Goal: Task Accomplishment & Management: Use online tool/utility

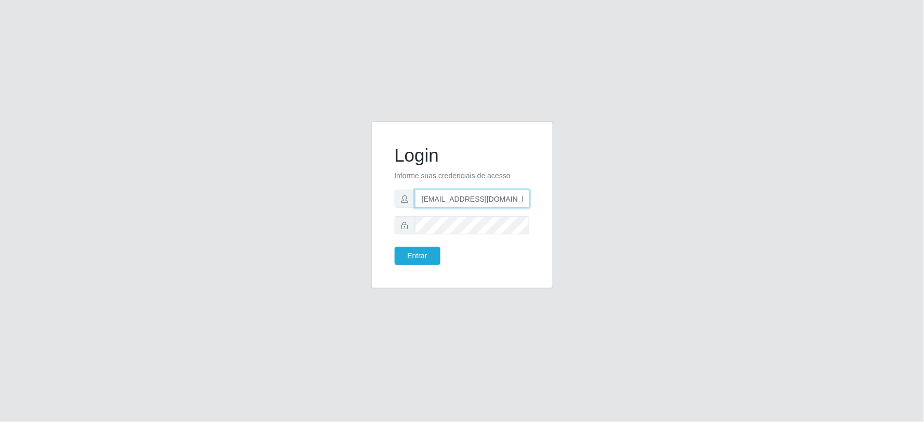
scroll to position [0, 12]
drag, startPoint x: 419, startPoint y: 196, endPoint x: 662, endPoint y: 199, distance: 243.0
click at [662, 199] on div "Login Informe suas credenciais de acesso [EMAIL_ADDRESS][DOMAIN_NAME] Entrar" at bounding box center [462, 211] width 593 height 180
type input "[EMAIL_ADDRESS][DOMAIN_NAME]"
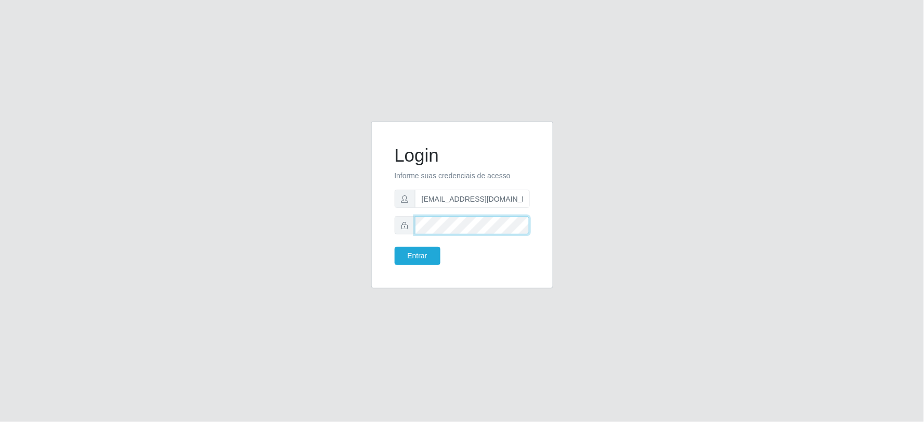
click at [380, 224] on div "Login Informe suas credenciais de acesso [EMAIL_ADDRESS][DOMAIN_NAME] Entrar" at bounding box center [462, 205] width 182 height 168
click at [395, 247] on button "Entrar" at bounding box center [418, 256] width 46 height 18
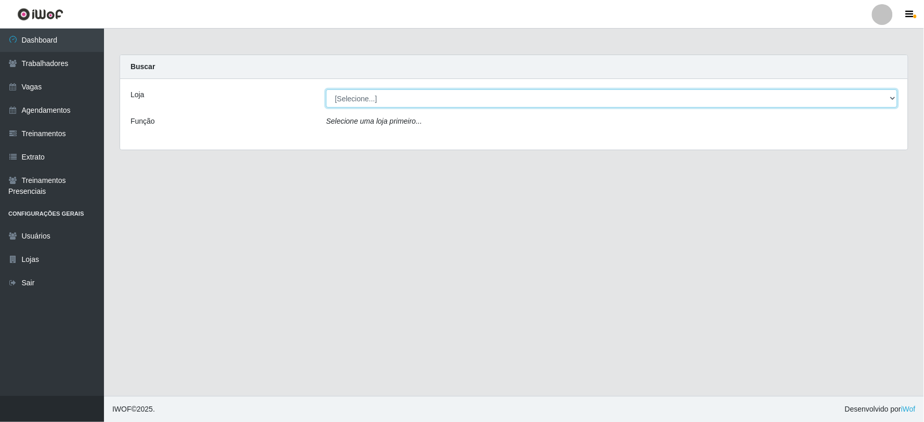
click at [445, 97] on select "[Selecione...] SuperFácil Atacado - Vale do Sol" at bounding box center [612, 98] width 572 height 18
select select "502"
click at [326, 89] on select "[Selecione...] SuperFácil Atacado - Vale do Sol" at bounding box center [612, 98] width 572 height 18
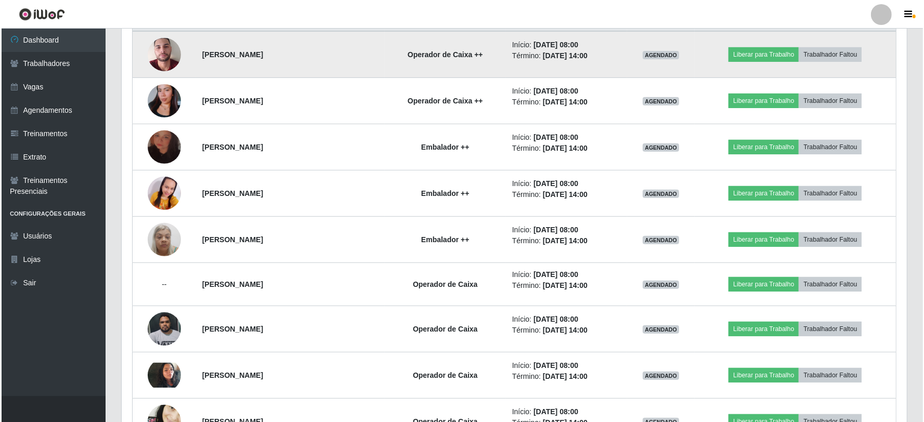
scroll to position [289, 0]
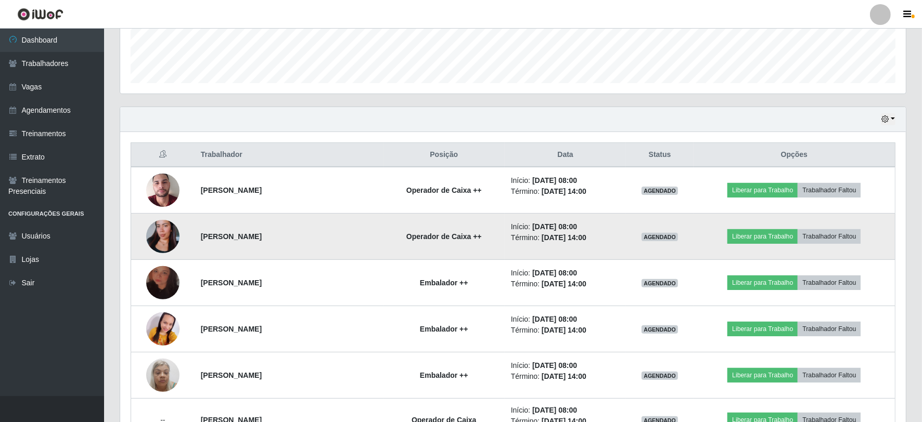
click at [159, 237] on img at bounding box center [162, 236] width 33 height 59
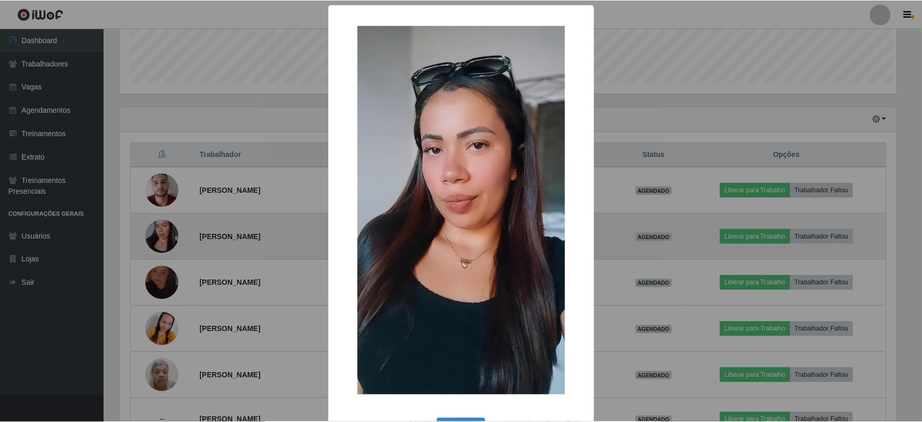
scroll to position [215, 779]
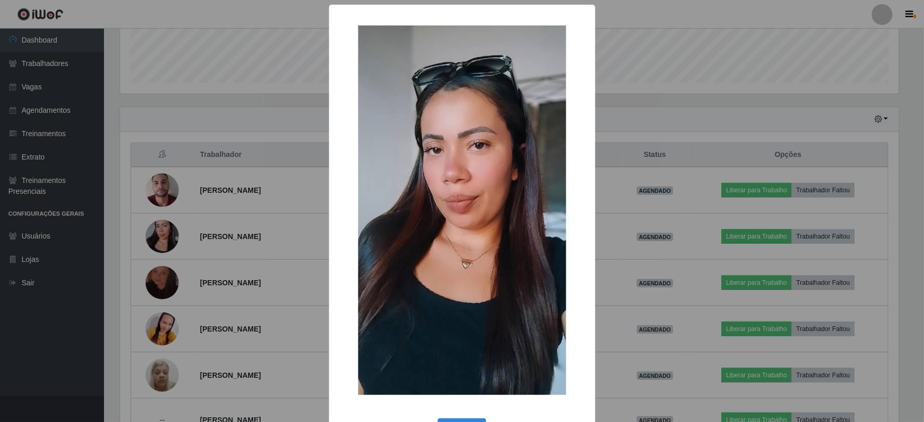
click at [156, 235] on div "× OK Cancel" at bounding box center [462, 211] width 924 height 422
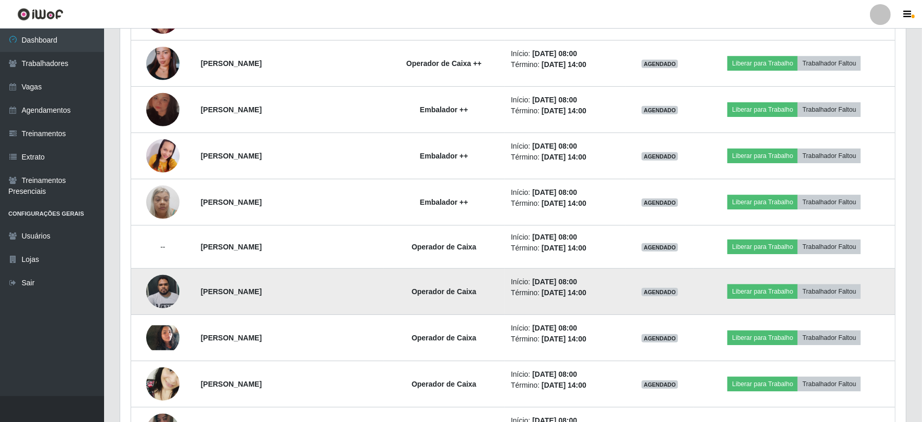
scroll to position [520, 0]
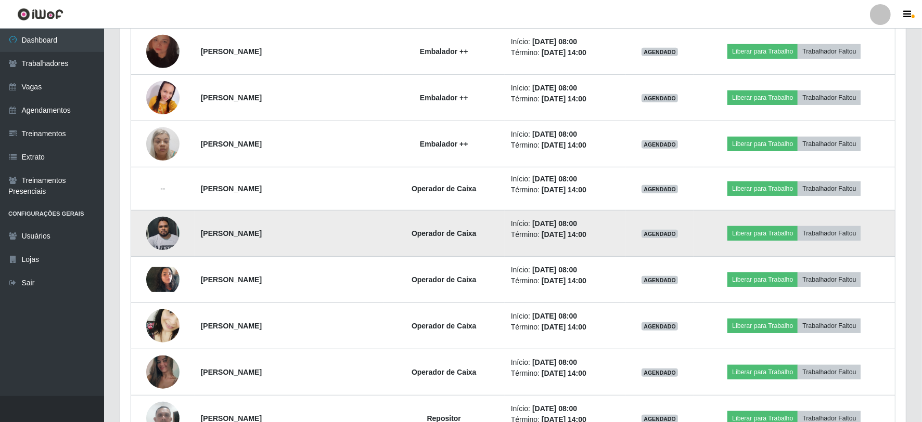
click at [162, 230] on img at bounding box center [162, 233] width 33 height 44
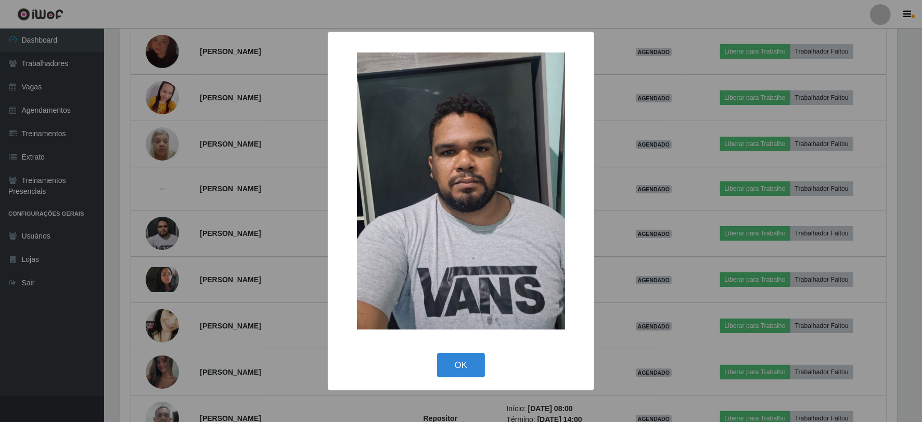
scroll to position [215, 779]
click at [159, 286] on div "× OK Cancel" at bounding box center [462, 211] width 924 height 422
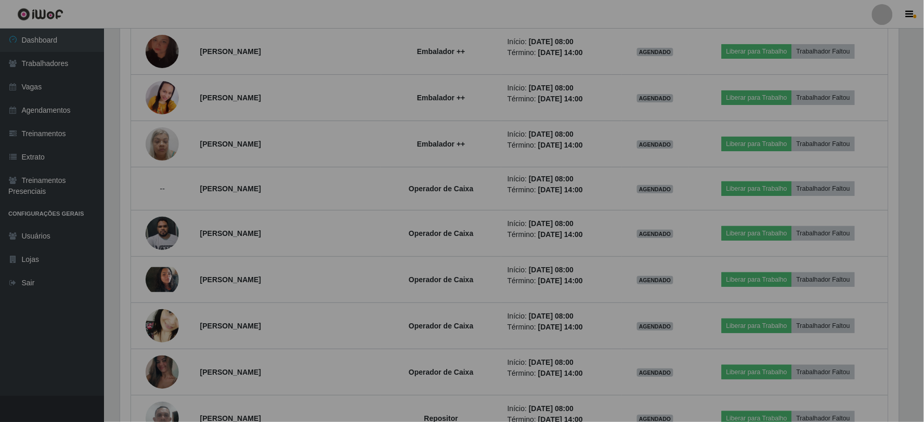
scroll to position [215, 786]
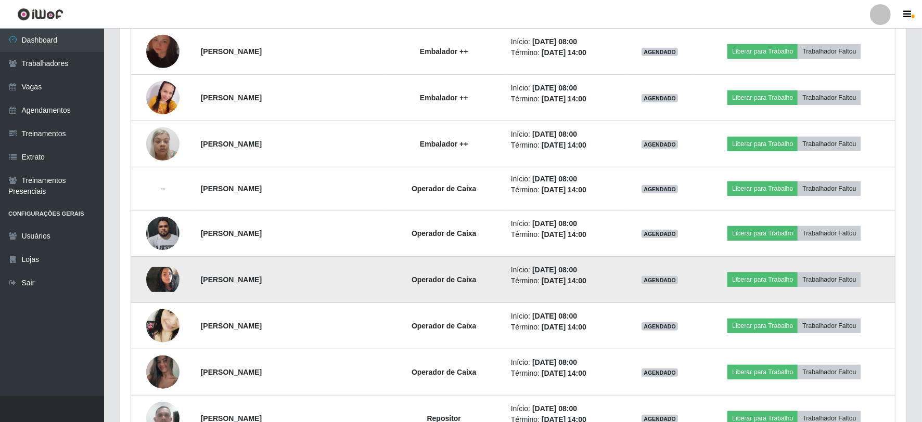
click at [158, 277] on img at bounding box center [162, 279] width 33 height 25
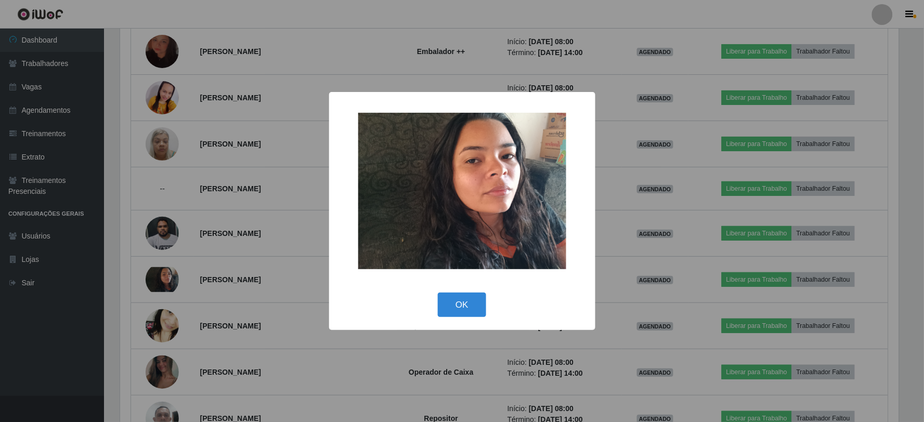
click at [159, 277] on div "× OK Cancel" at bounding box center [462, 211] width 924 height 422
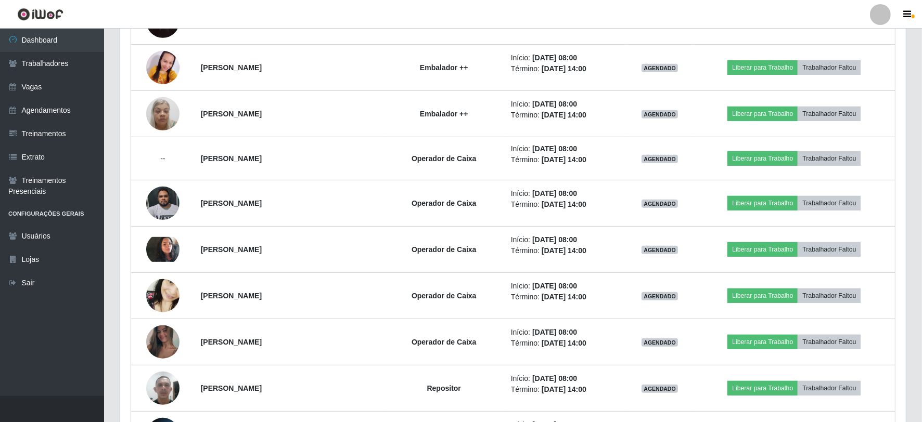
scroll to position [578, 0]
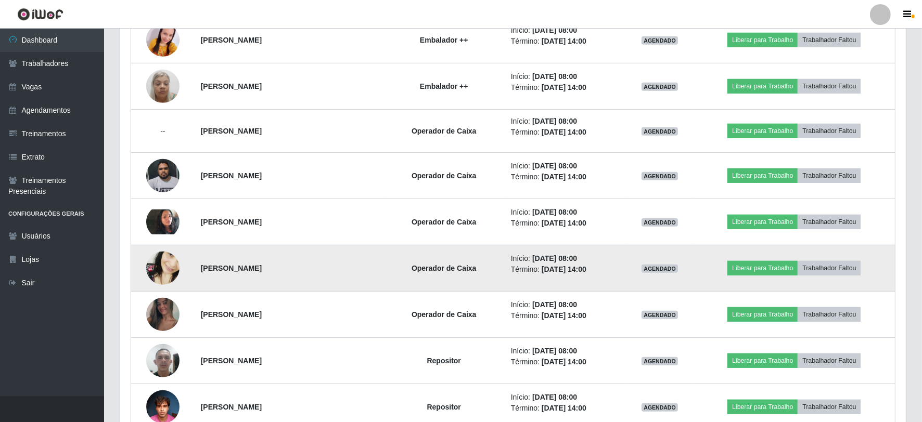
click at [168, 267] on img at bounding box center [162, 269] width 33 height 72
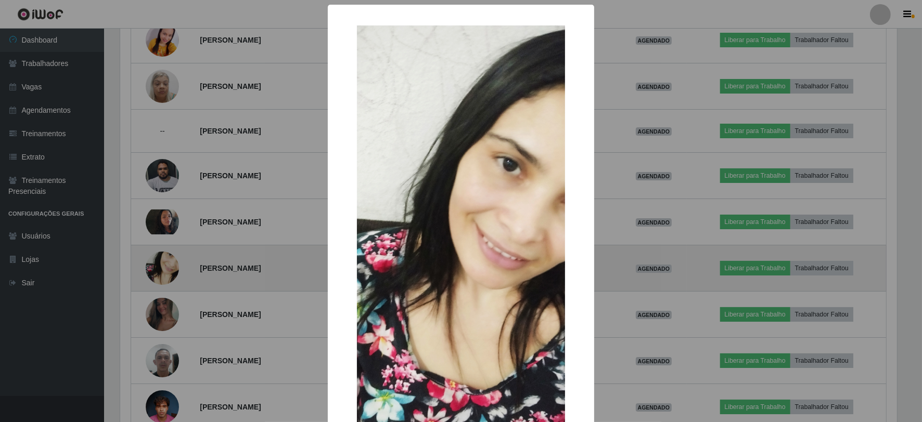
scroll to position [215, 779]
click at [168, 267] on div "× OK Cancel" at bounding box center [462, 211] width 924 height 422
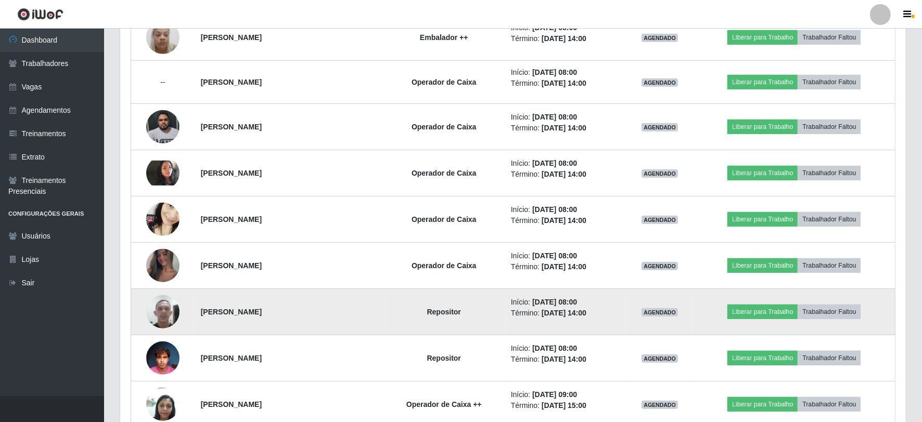
scroll to position [693, 0]
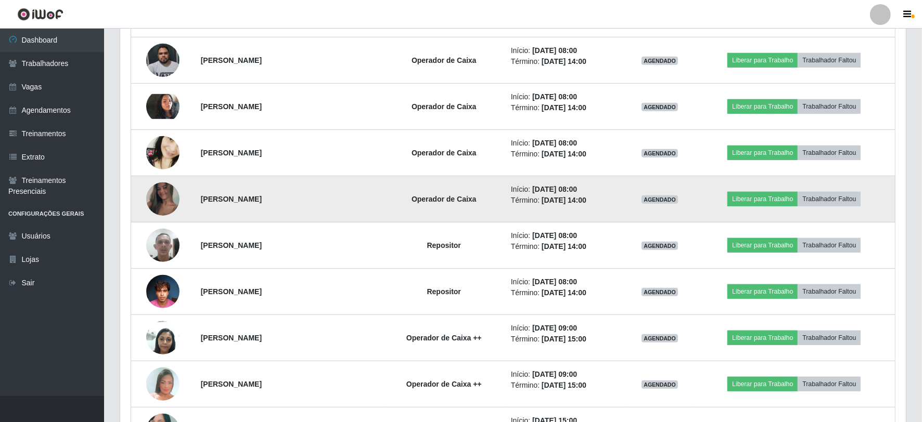
click at [164, 195] on img at bounding box center [162, 199] width 33 height 74
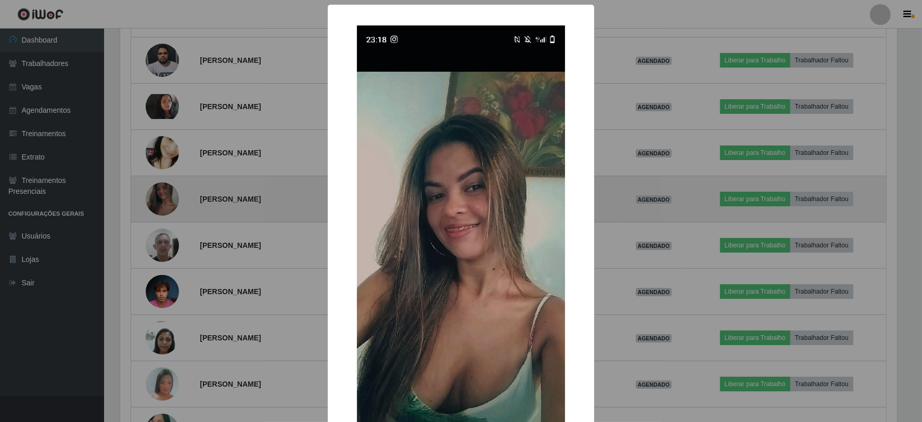
scroll to position [215, 779]
click at [164, 195] on div "× OK Cancel" at bounding box center [462, 211] width 924 height 422
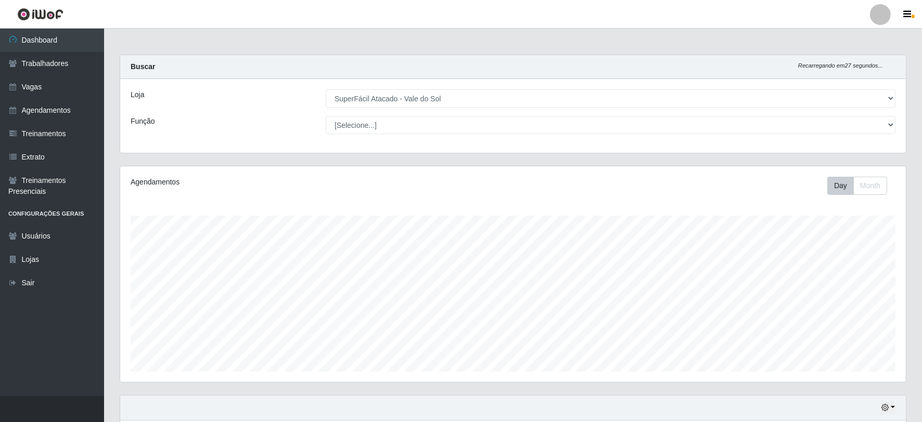
scroll to position [173, 0]
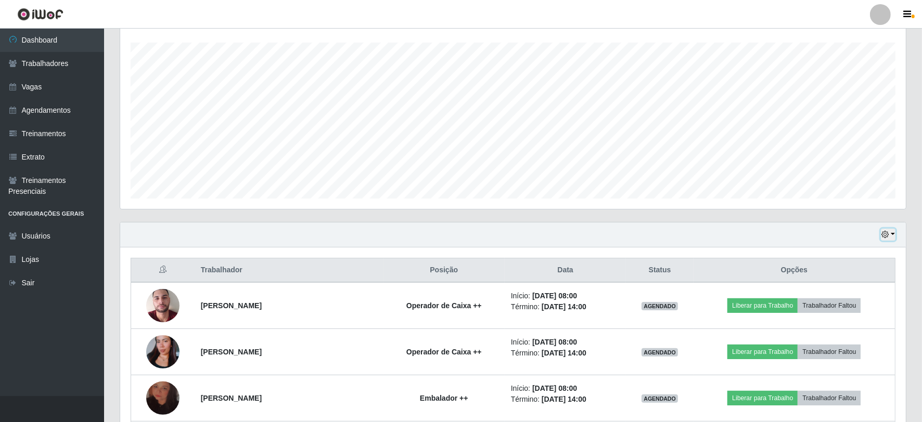
click at [890, 236] on button "button" at bounding box center [888, 235] width 15 height 12
click at [890, 237] on button "button" at bounding box center [888, 235] width 15 height 12
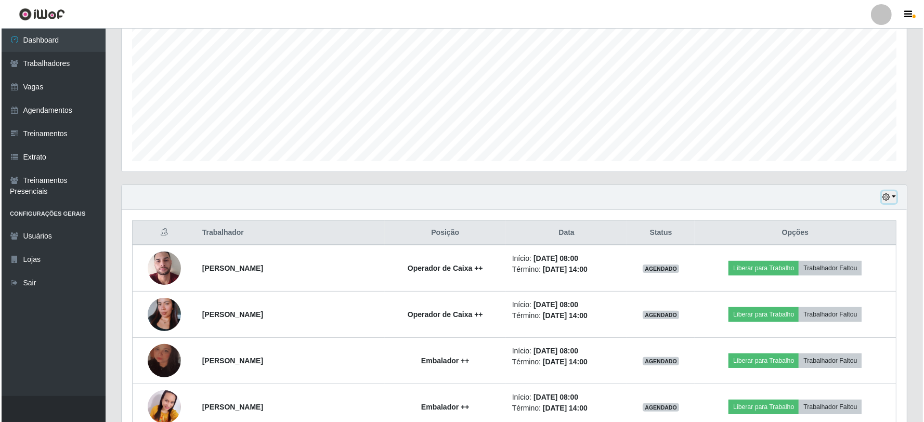
scroll to position [231, 0]
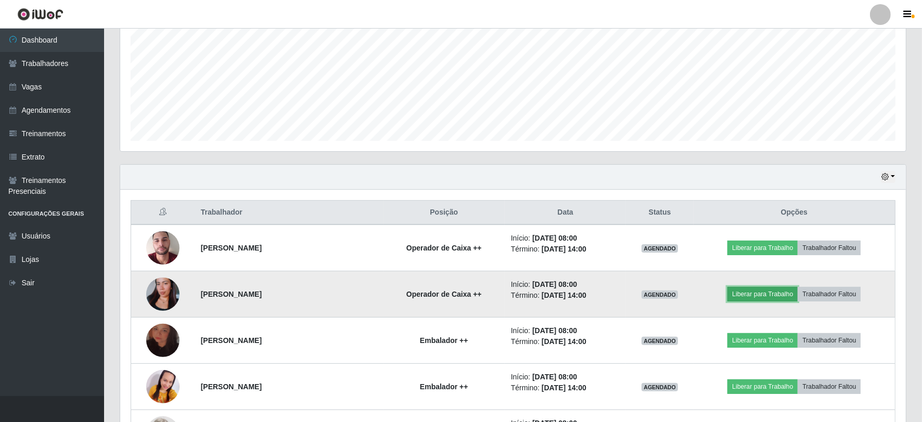
click at [768, 292] on button "Liberar para Trabalho" at bounding box center [762, 294] width 70 height 15
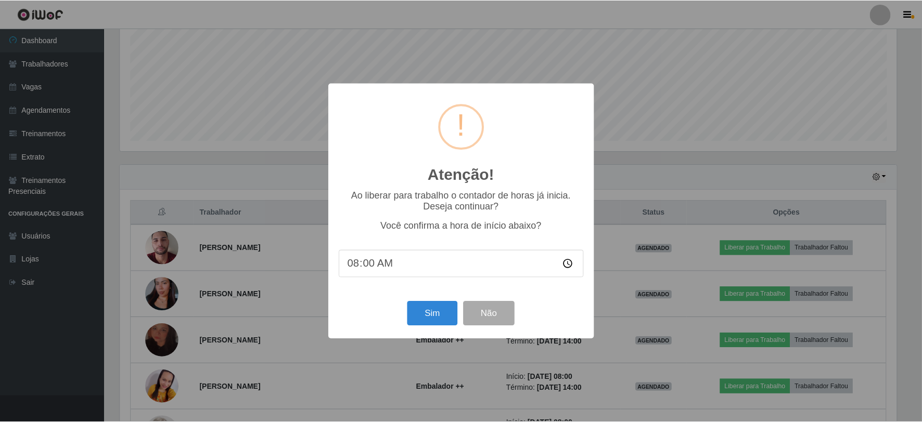
scroll to position [215, 779]
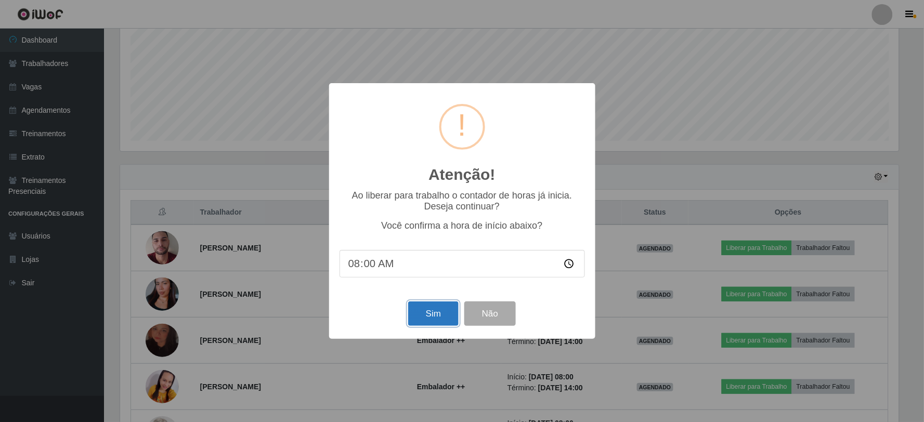
click at [438, 318] on button "Sim" at bounding box center [433, 314] width 50 height 24
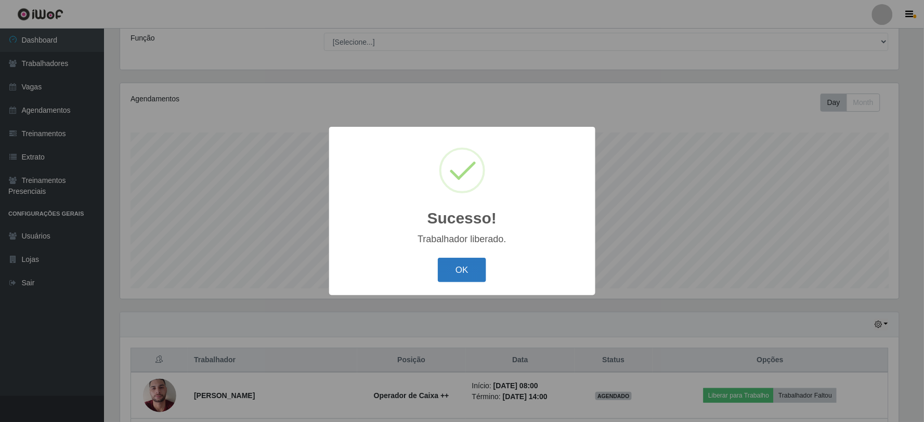
click at [443, 272] on button "OK" at bounding box center [462, 270] width 48 height 24
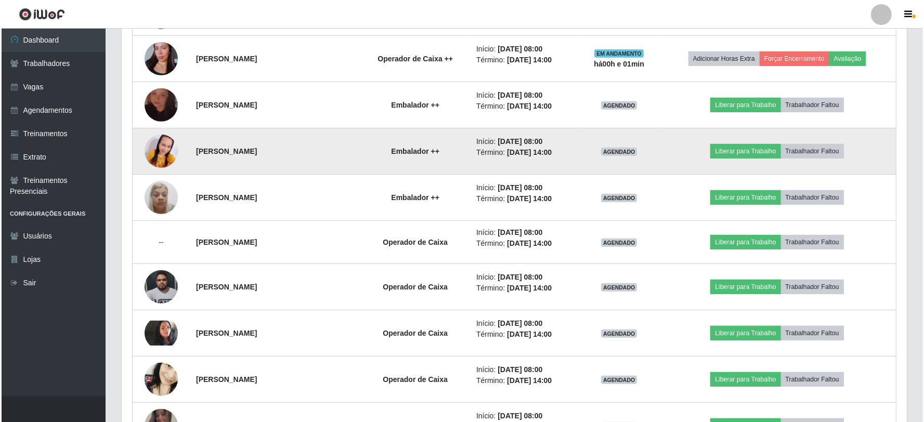
scroll to position [487, 0]
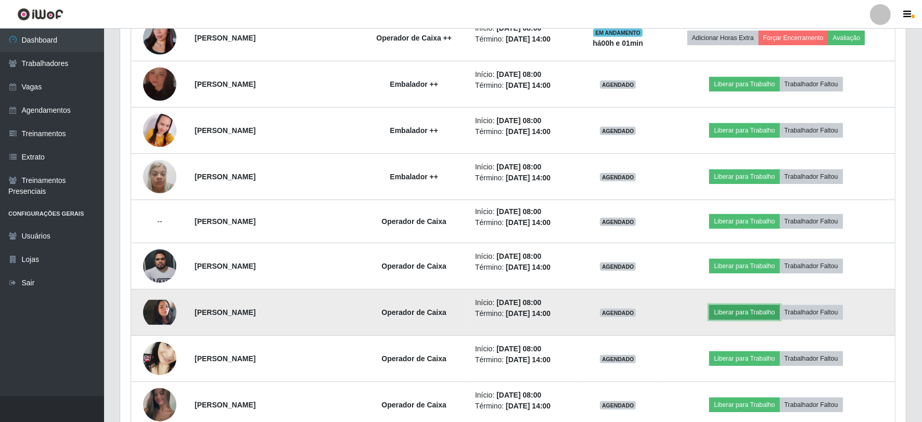
click at [747, 310] on button "Liberar para Trabalho" at bounding box center [744, 312] width 70 height 15
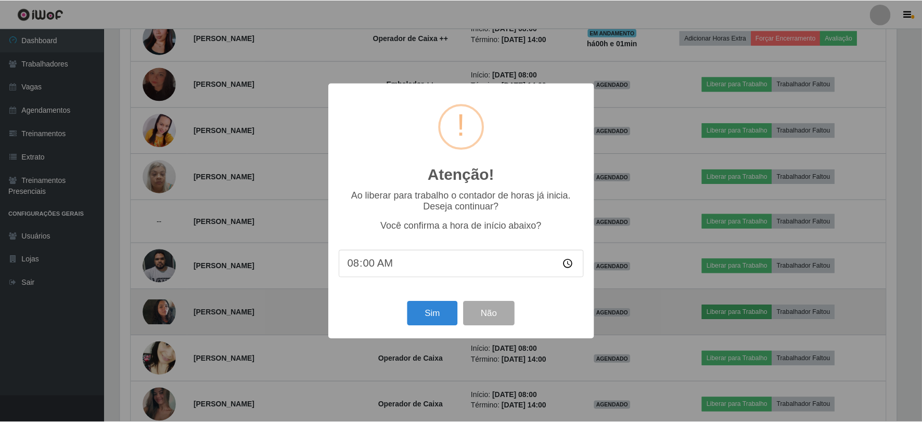
scroll to position [215, 779]
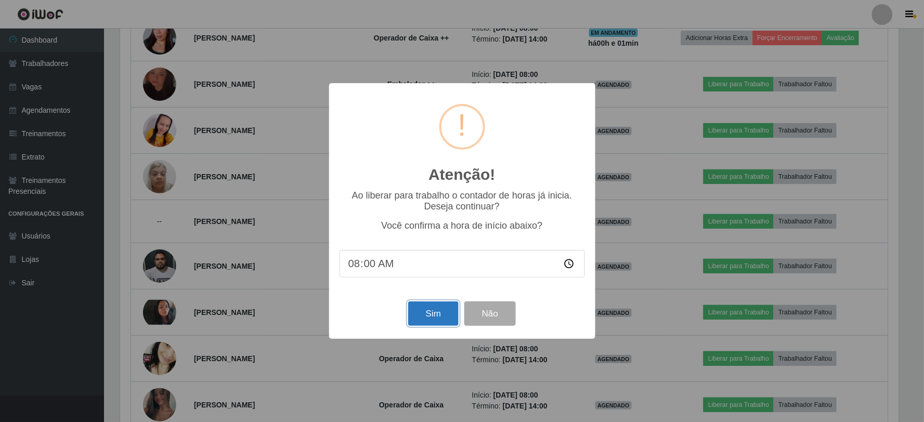
click at [434, 320] on button "Sim" at bounding box center [433, 314] width 50 height 24
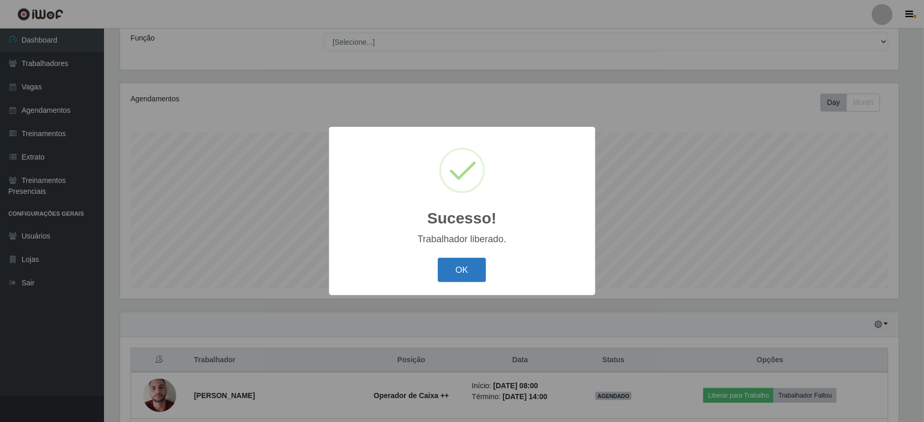
click at [445, 263] on button "OK" at bounding box center [462, 270] width 48 height 24
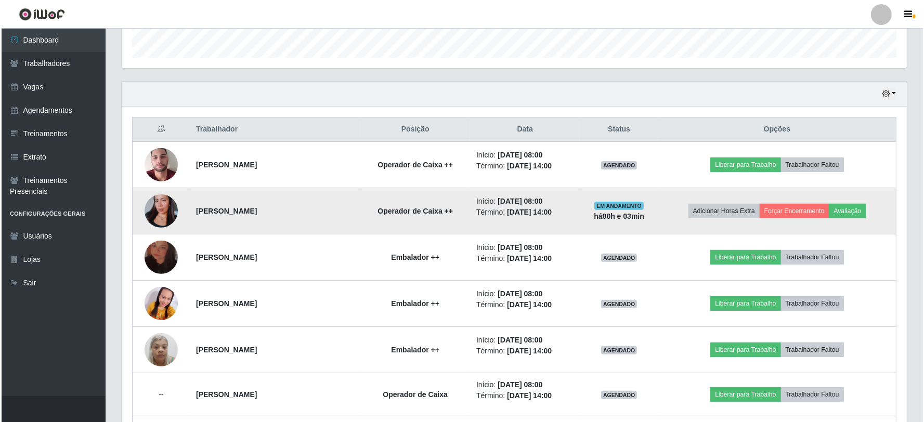
scroll to position [430, 0]
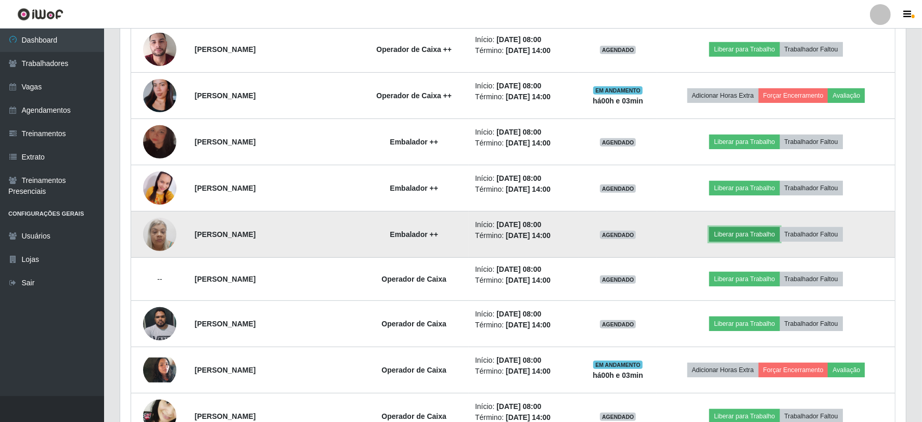
click at [736, 236] on button "Liberar para Trabalho" at bounding box center [744, 234] width 70 height 15
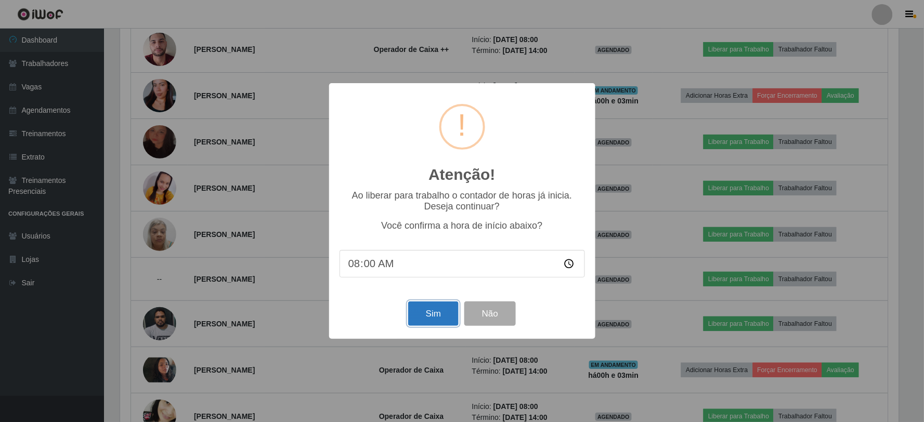
click at [432, 313] on button "Sim" at bounding box center [433, 314] width 50 height 24
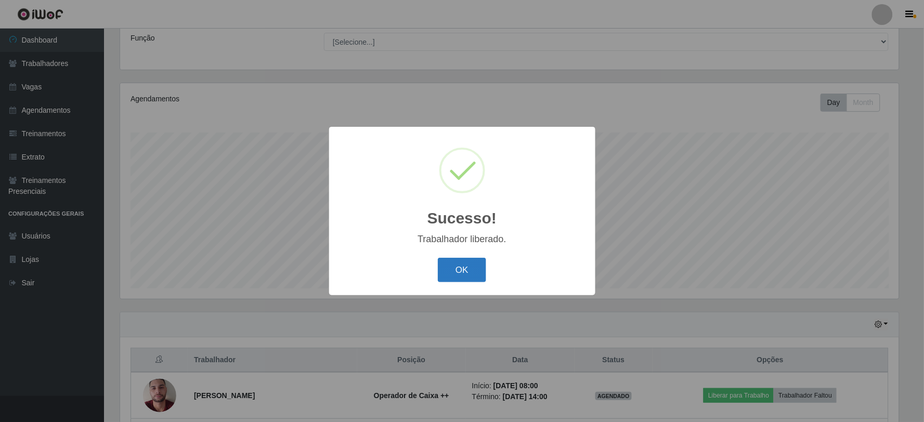
click at [463, 267] on button "OK" at bounding box center [462, 270] width 48 height 24
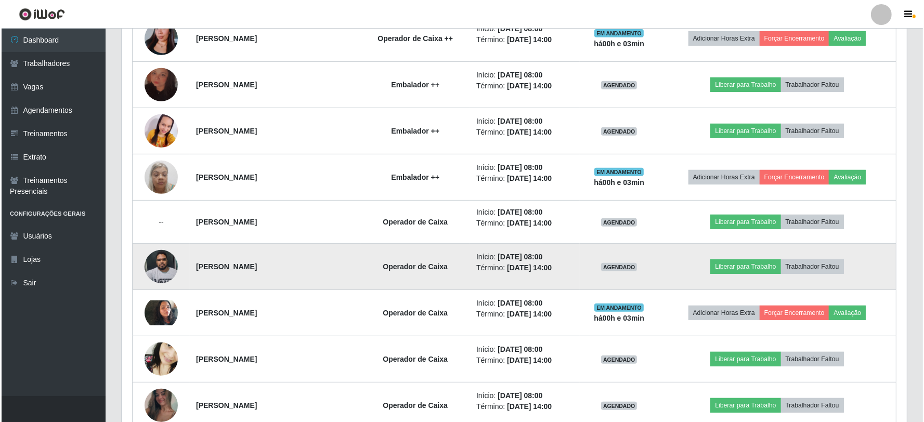
scroll to position [487, 0]
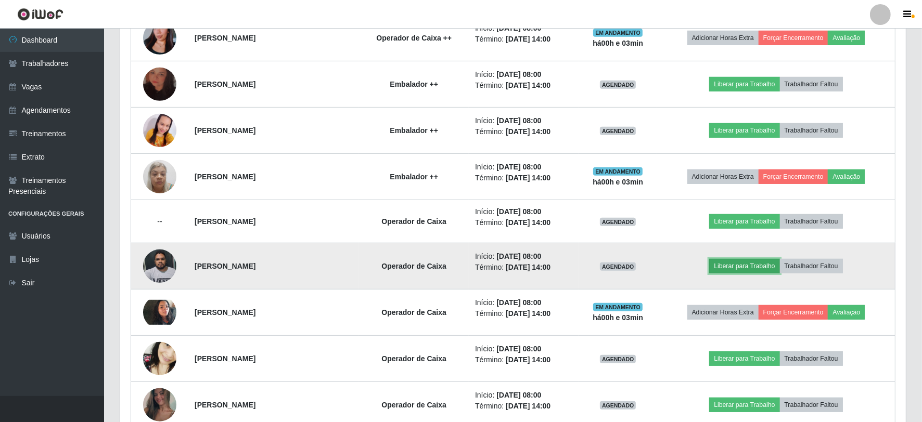
click at [756, 266] on button "Liberar para Trabalho" at bounding box center [744, 266] width 70 height 15
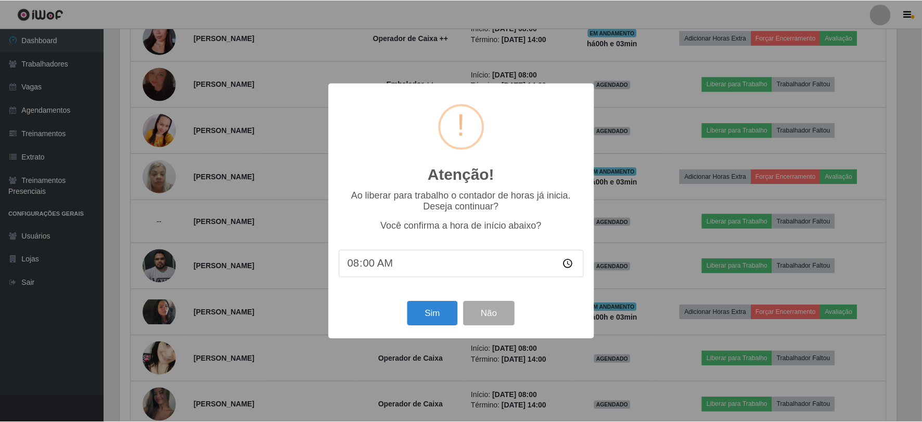
scroll to position [215, 779]
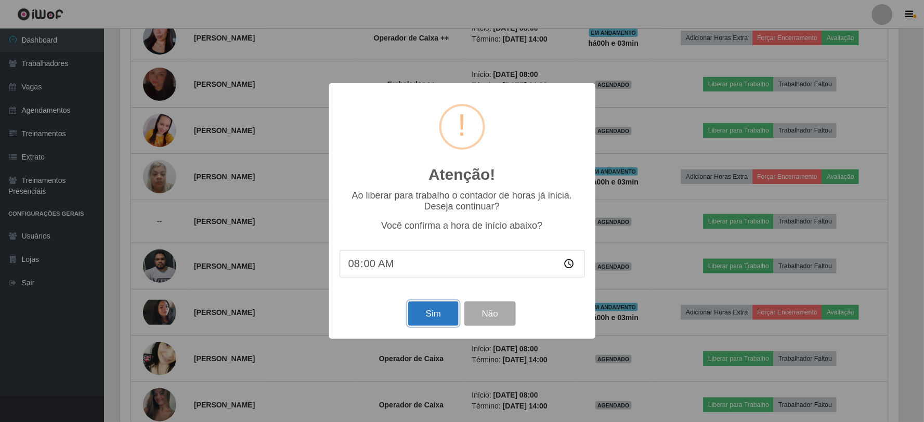
click at [440, 308] on button "Sim" at bounding box center [433, 314] width 50 height 24
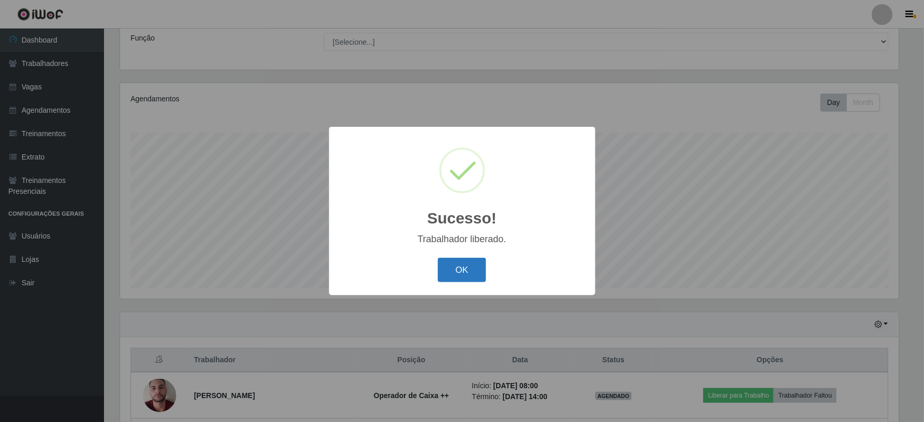
click at [473, 268] on button "OK" at bounding box center [462, 270] width 48 height 24
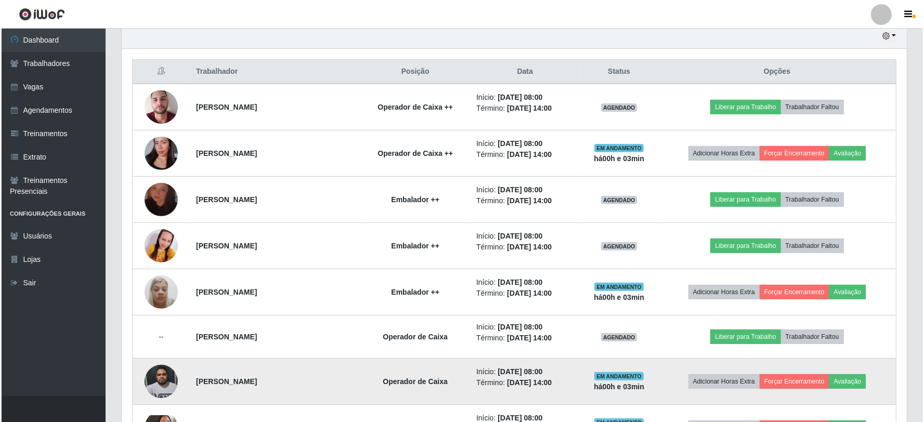
scroll to position [430, 0]
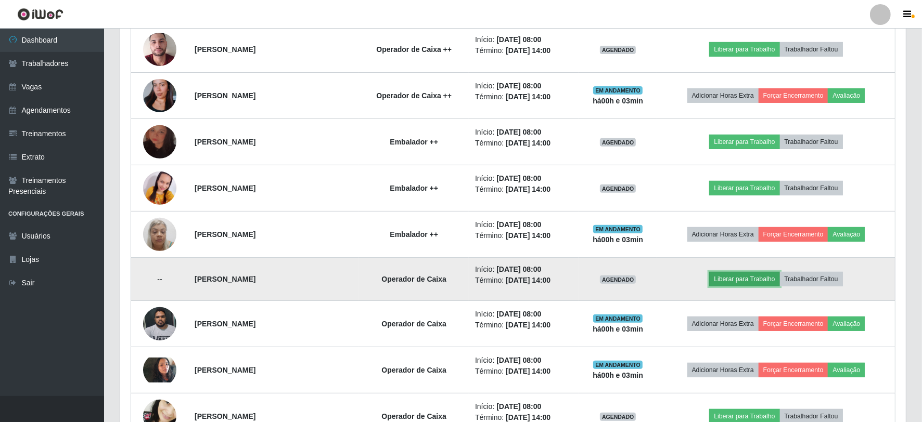
click at [754, 281] on button "Liberar para Trabalho" at bounding box center [744, 279] width 70 height 15
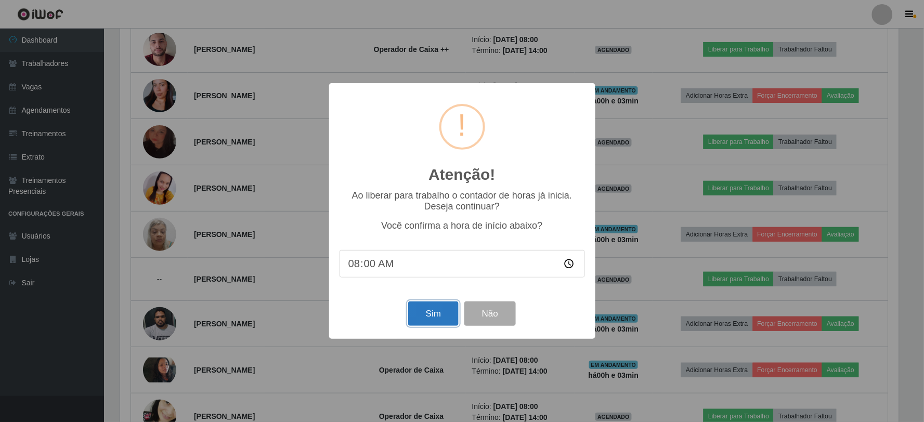
click at [428, 312] on button "Sim" at bounding box center [433, 314] width 50 height 24
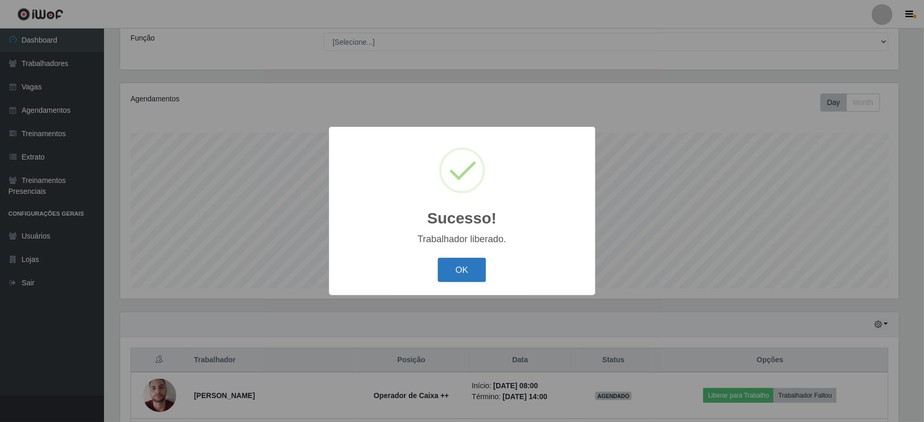
click at [475, 262] on button "OK" at bounding box center [462, 270] width 48 height 24
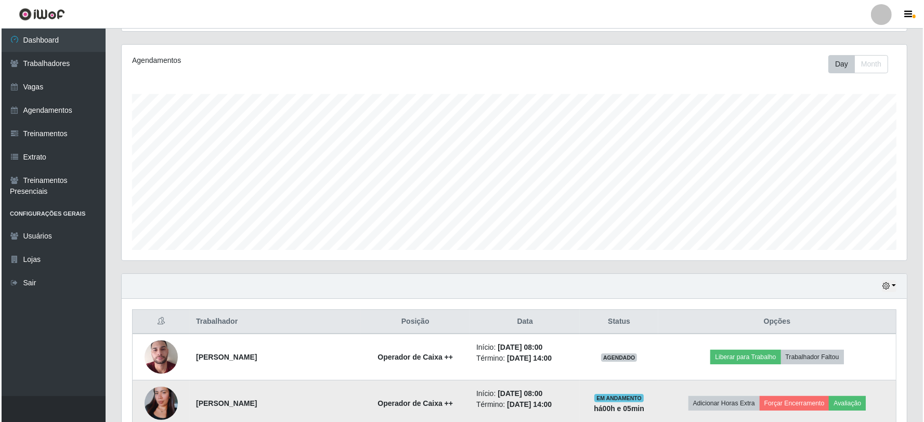
scroll to position [199, 0]
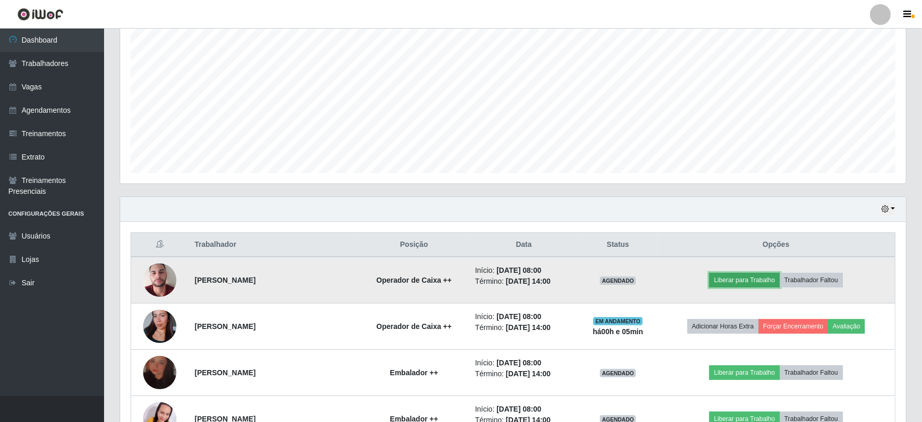
click at [763, 282] on button "Liberar para Trabalho" at bounding box center [744, 280] width 70 height 15
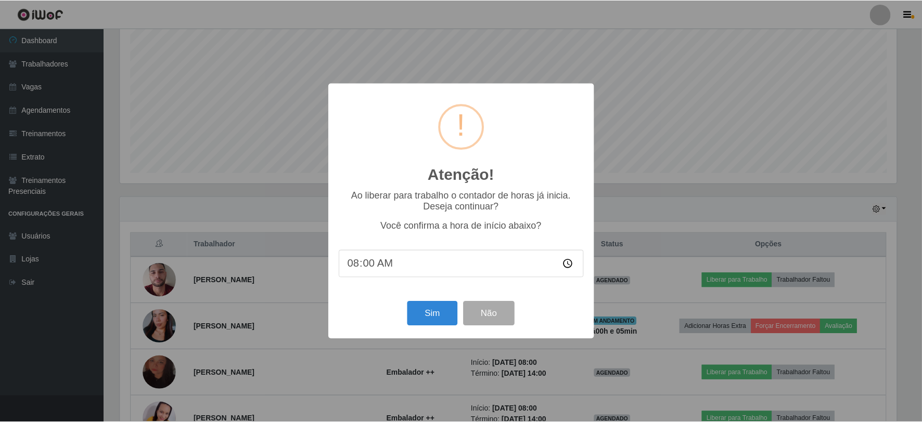
scroll to position [215, 779]
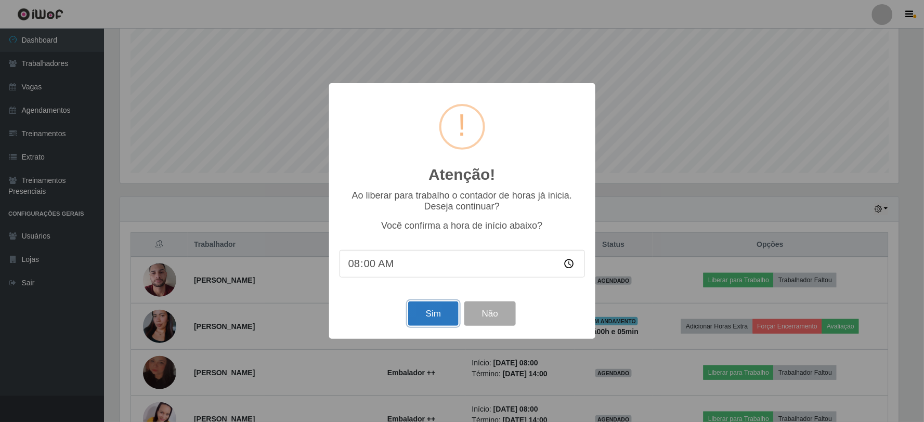
click at [418, 316] on button "Sim" at bounding box center [433, 314] width 50 height 24
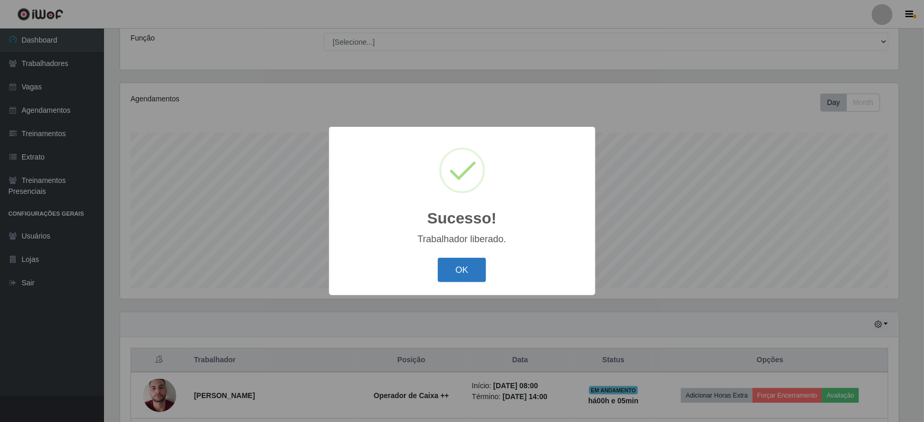
click at [454, 267] on button "OK" at bounding box center [462, 270] width 48 height 24
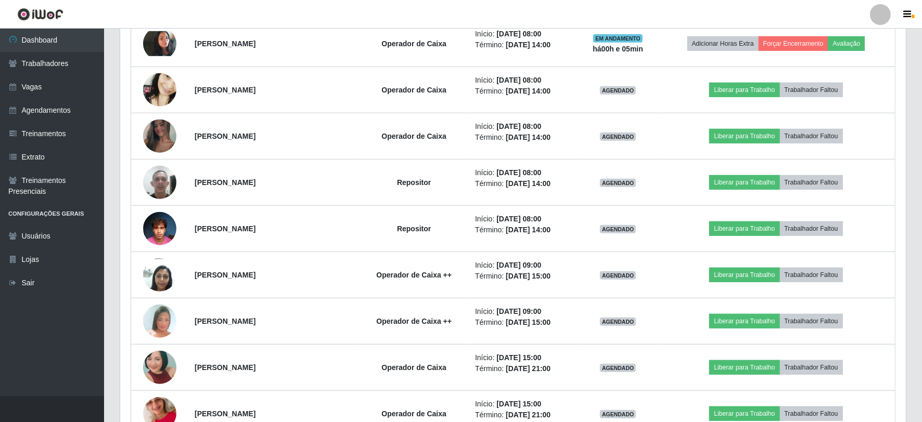
scroll to position [777, 0]
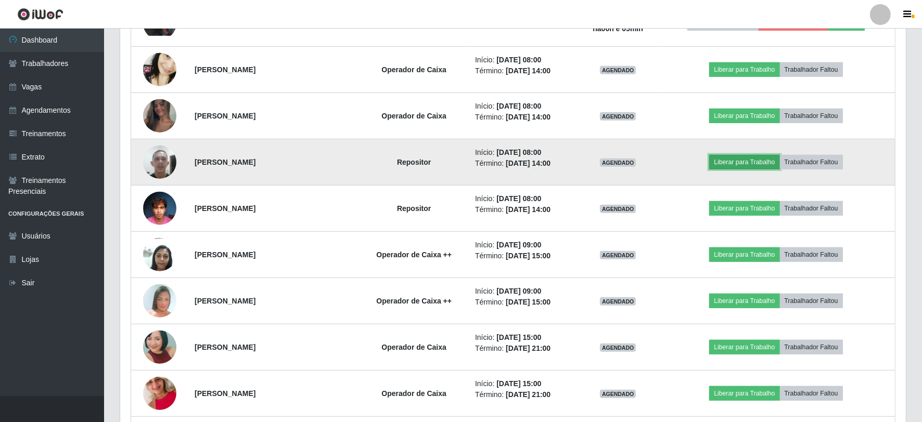
click at [753, 164] on button "Liberar para Trabalho" at bounding box center [744, 162] width 70 height 15
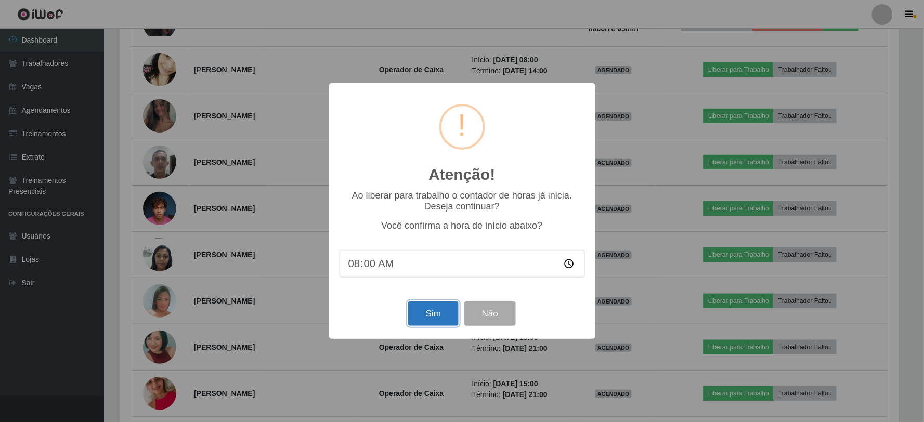
click at [446, 319] on button "Sim" at bounding box center [433, 314] width 50 height 24
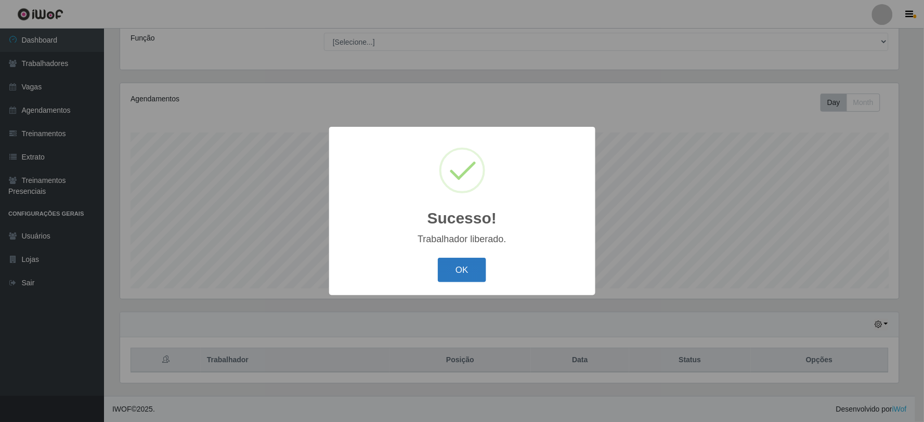
click at [453, 272] on button "OK" at bounding box center [462, 270] width 48 height 24
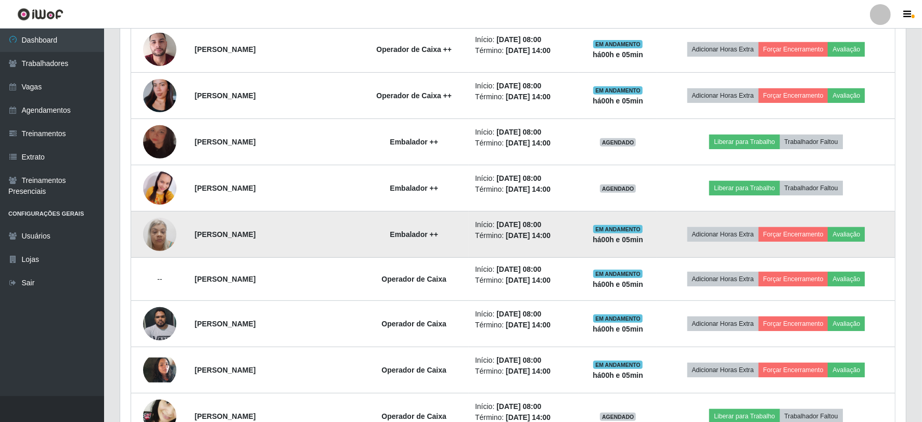
scroll to position [487, 0]
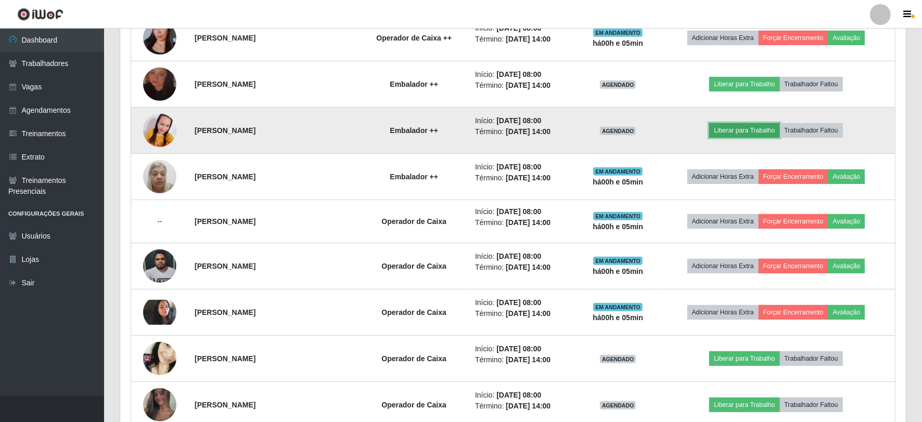
click at [752, 131] on button "Liberar para Trabalho" at bounding box center [744, 130] width 70 height 15
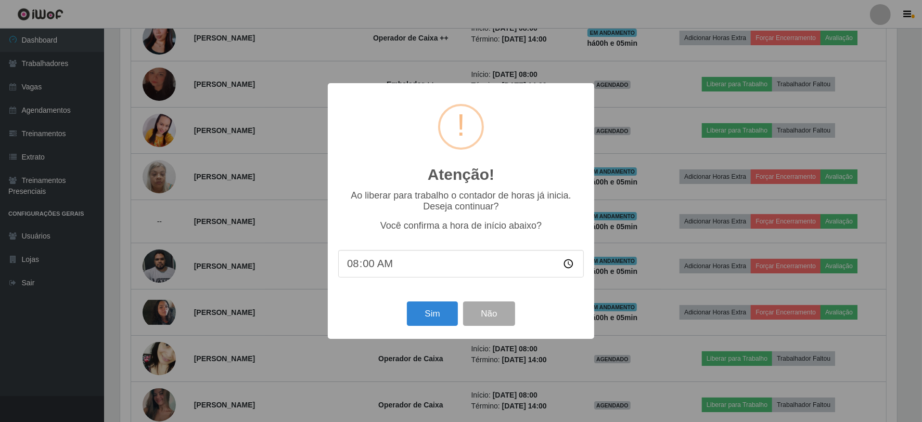
scroll to position [215, 779]
click at [439, 315] on button "Sim" at bounding box center [433, 314] width 50 height 24
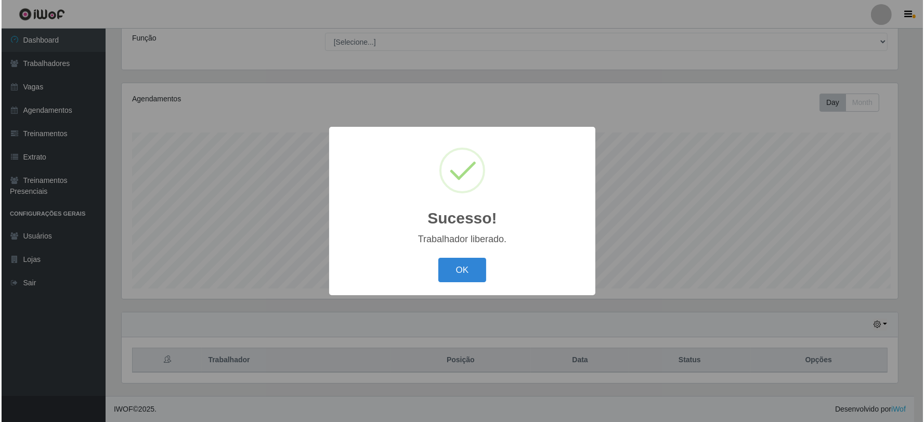
scroll to position [83, 0]
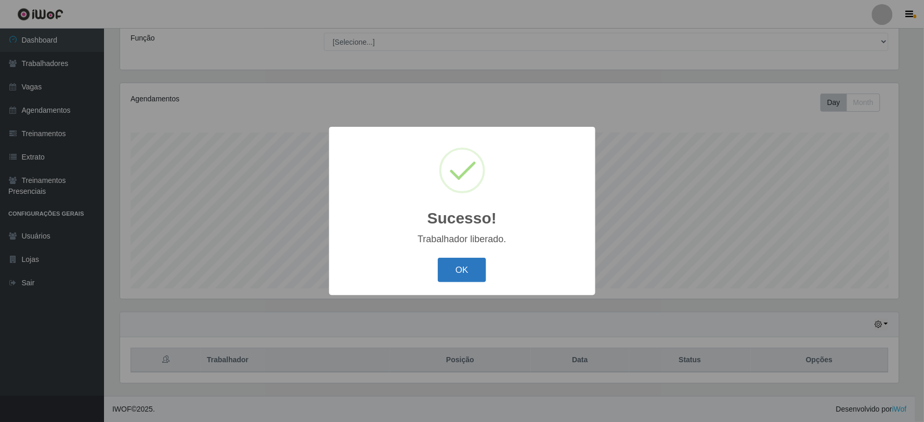
click at [467, 271] on button "OK" at bounding box center [462, 270] width 48 height 24
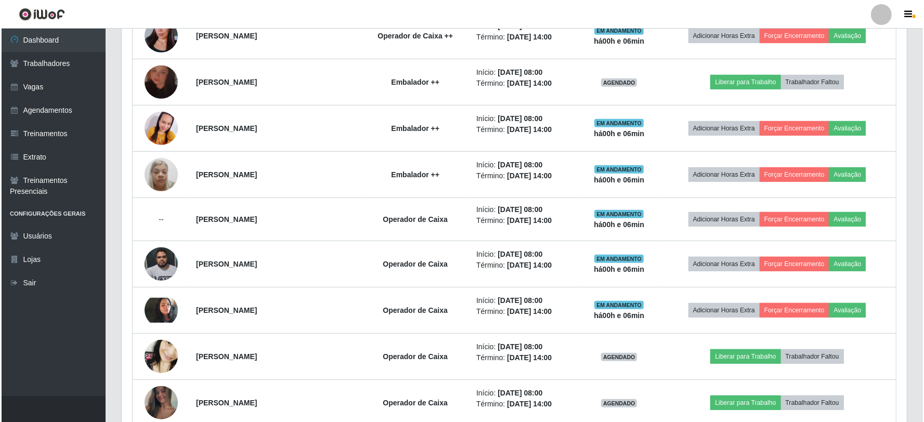
scroll to position [314, 0]
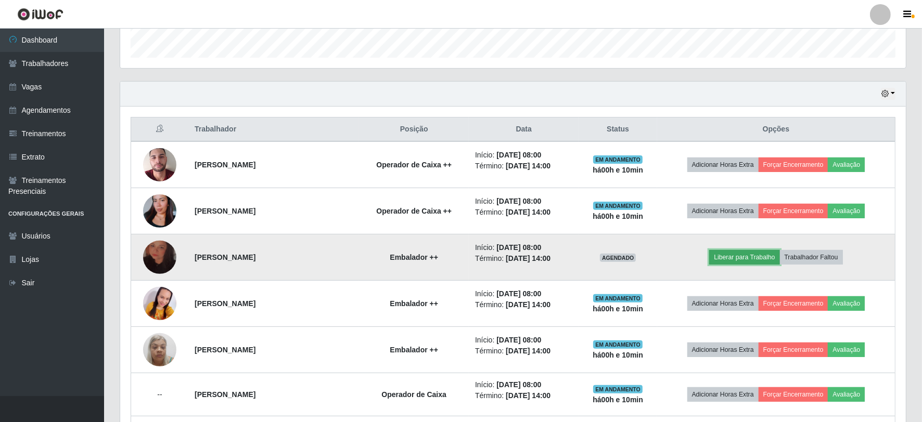
click at [744, 253] on button "Liberar para Trabalho" at bounding box center [744, 257] width 70 height 15
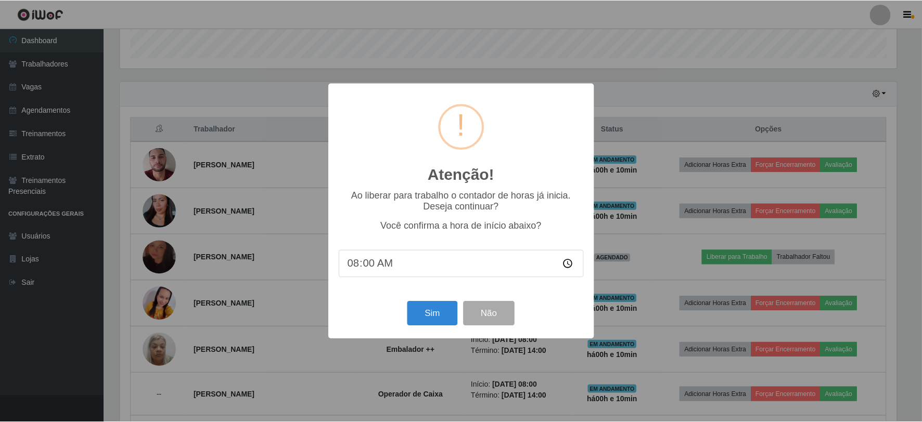
scroll to position [215, 779]
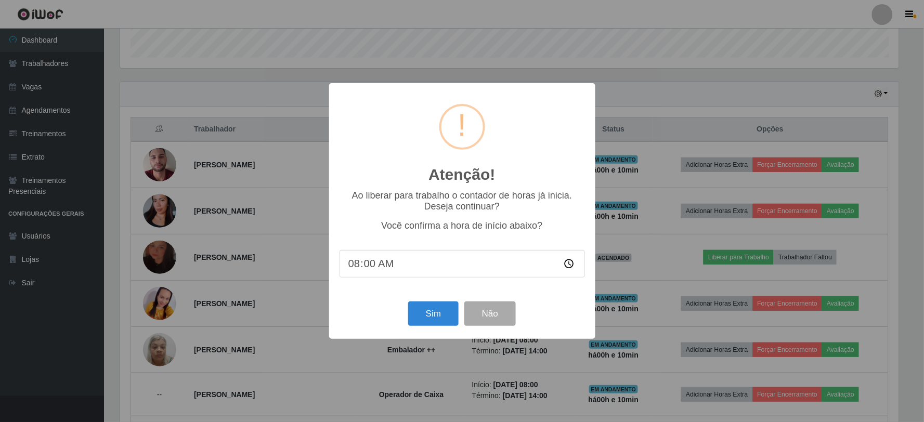
click at [365, 265] on input "08:00" at bounding box center [463, 264] width 246 height 28
type input "08:10"
click at [439, 325] on button "Sim" at bounding box center [433, 314] width 50 height 24
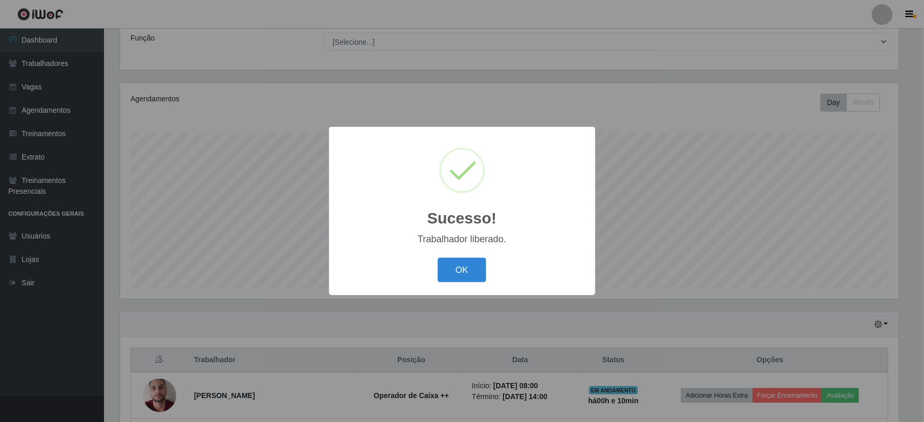
click at [475, 256] on div "OK Cancel" at bounding box center [463, 270] width 246 height 30
click at [475, 266] on button "OK" at bounding box center [462, 270] width 48 height 24
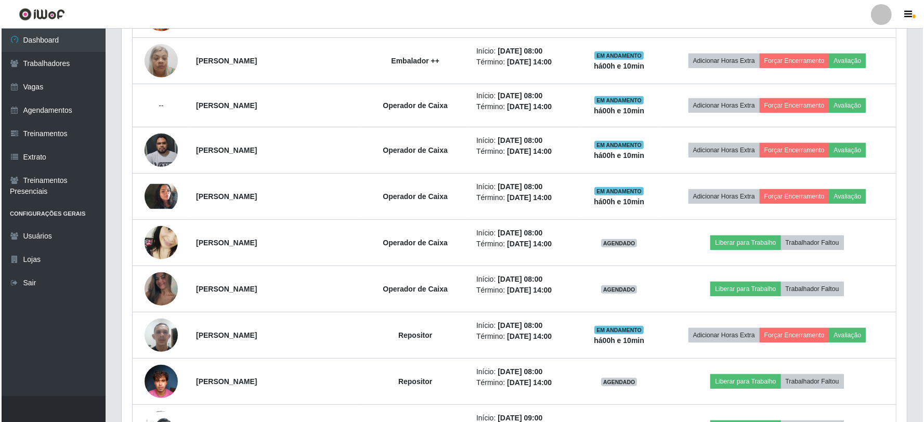
scroll to position [661, 0]
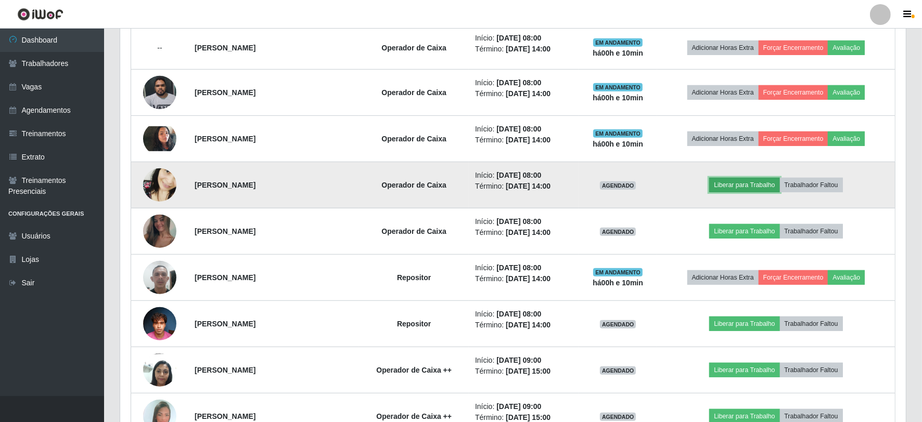
click at [732, 183] on button "Liberar para Trabalho" at bounding box center [744, 185] width 70 height 15
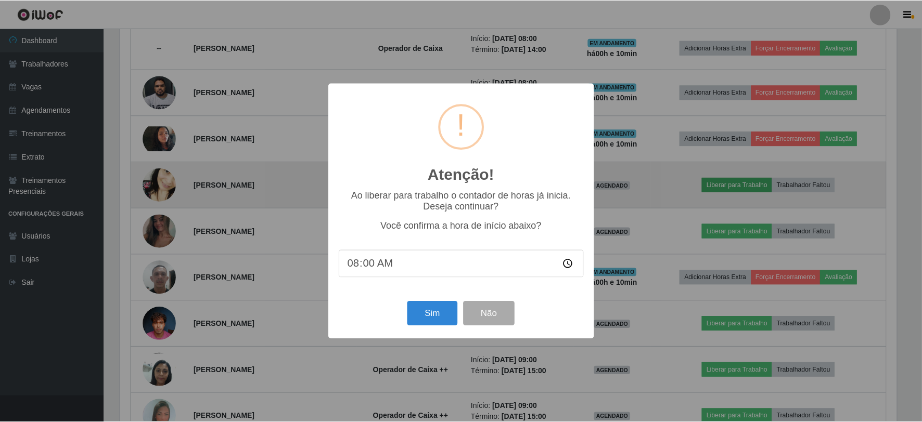
scroll to position [215, 779]
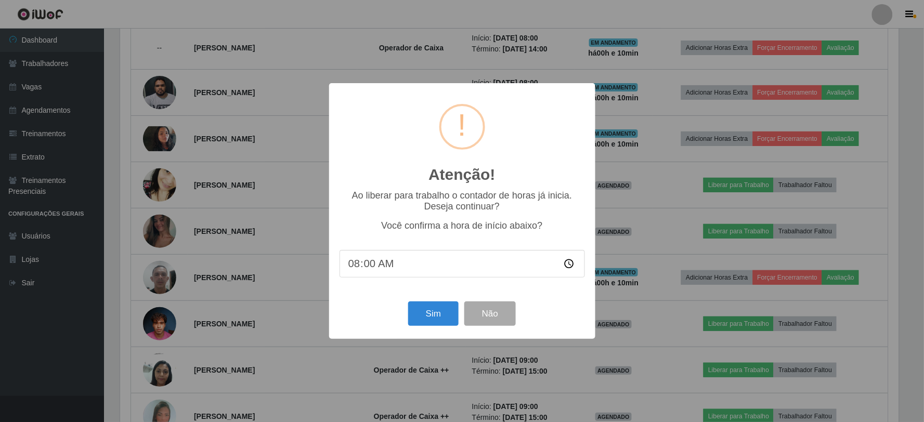
click at [370, 264] on input "08:00" at bounding box center [463, 264] width 246 height 28
type input "08:10"
click at [427, 311] on button "Sim" at bounding box center [433, 314] width 50 height 24
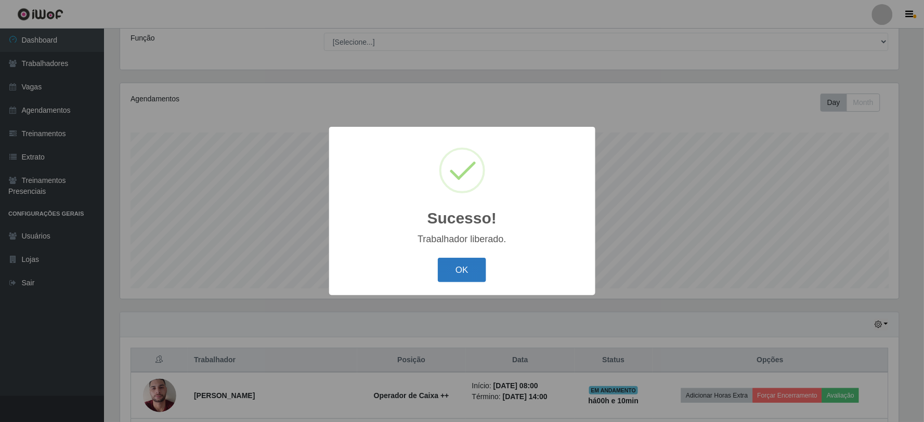
click at [461, 269] on button "OK" at bounding box center [462, 270] width 48 height 24
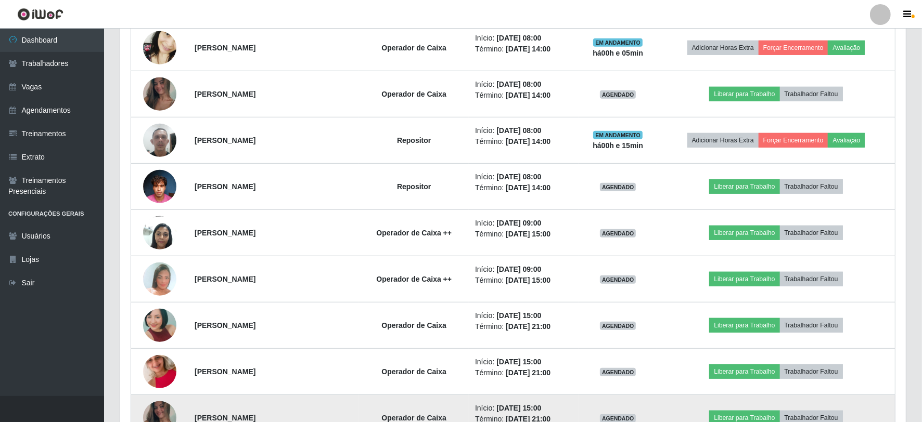
scroll to position [777, 0]
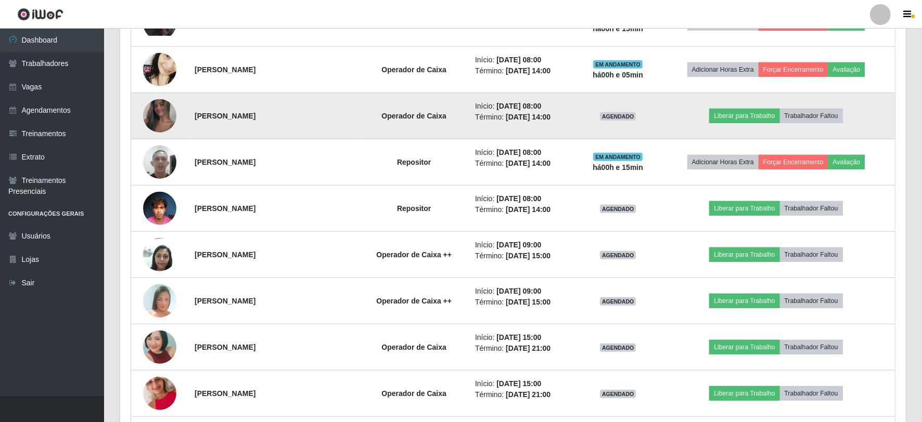
click at [162, 113] on img at bounding box center [159, 116] width 33 height 74
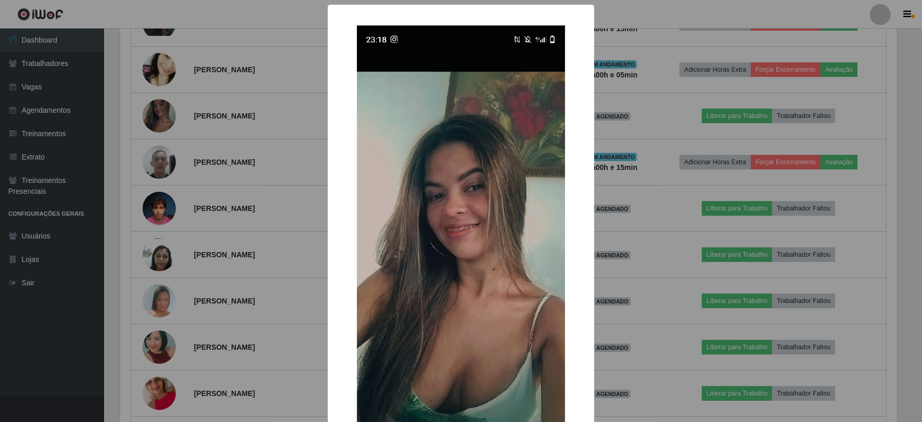
scroll to position [215, 779]
click at [161, 112] on div "× OK Cancel" at bounding box center [462, 211] width 924 height 422
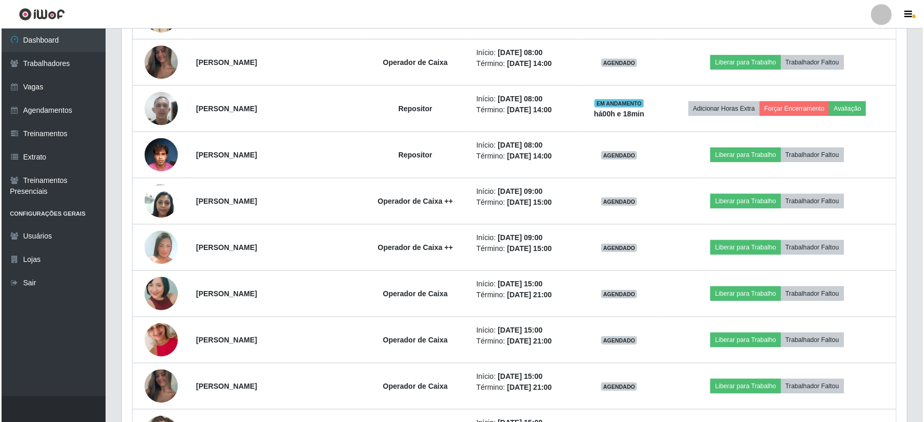
scroll to position [742, 0]
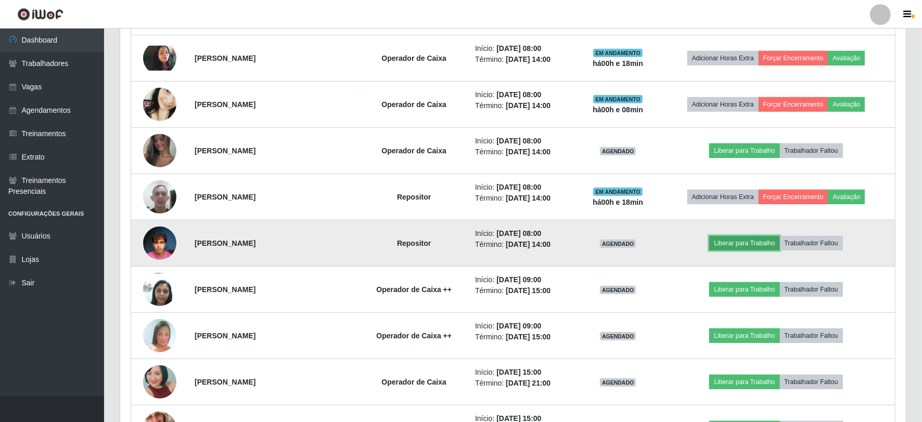
click at [762, 241] on button "Liberar para Trabalho" at bounding box center [744, 243] width 70 height 15
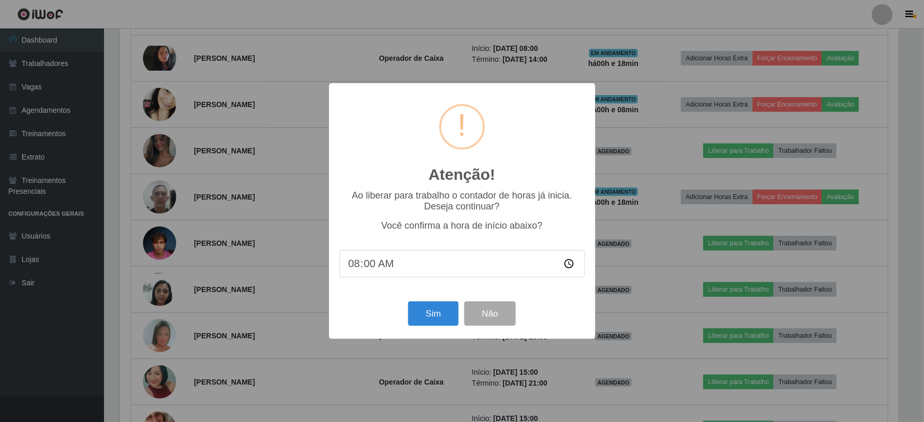
click at [369, 265] on input "08:00" at bounding box center [463, 264] width 246 height 28
type input "08:15"
click at [433, 319] on button "Sim" at bounding box center [433, 314] width 50 height 24
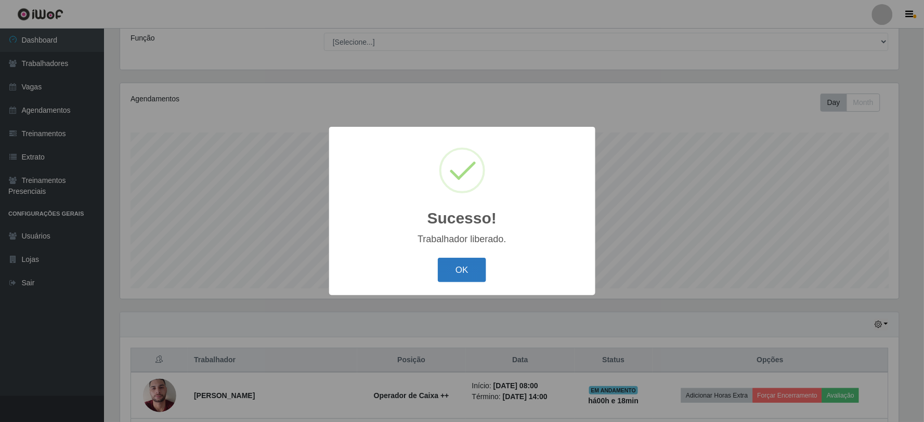
click at [456, 273] on button "OK" at bounding box center [462, 270] width 48 height 24
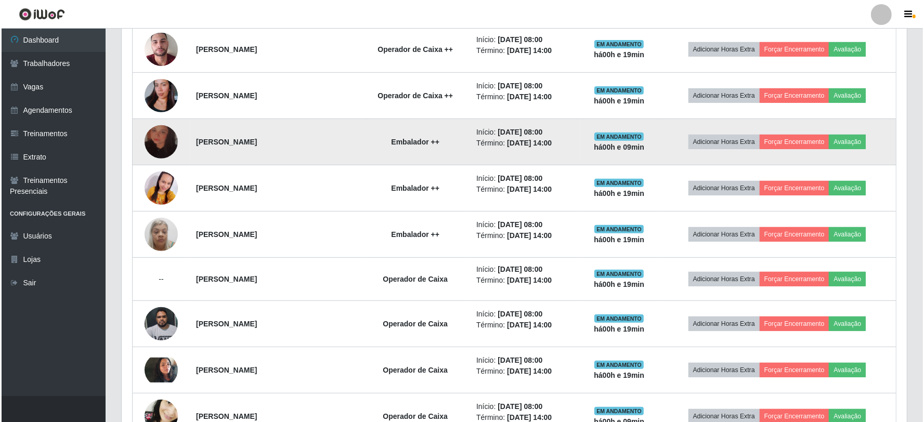
scroll to position [661, 0]
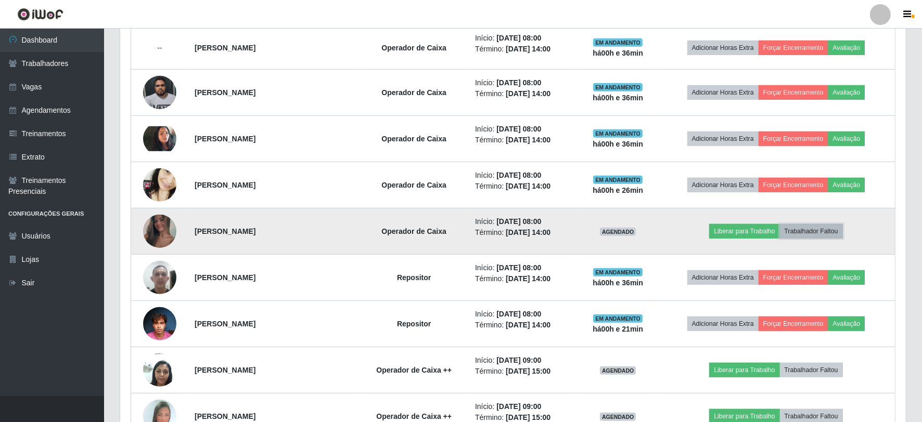
click at [814, 234] on button "Trabalhador Faltou" at bounding box center [811, 231] width 63 height 15
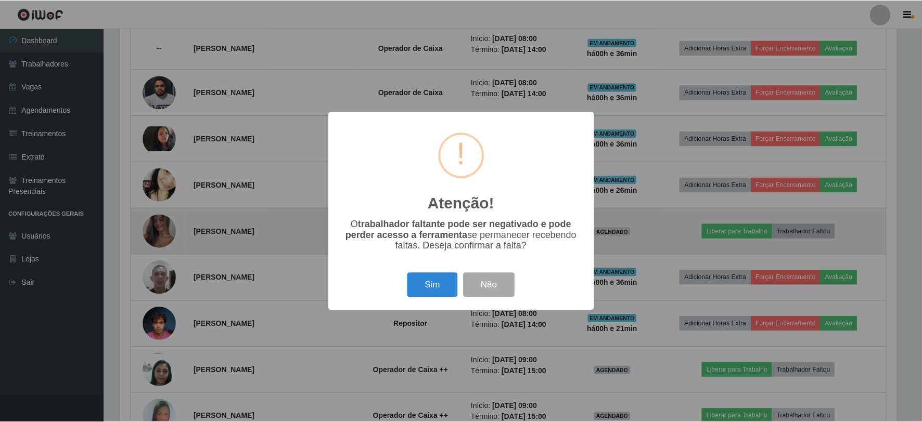
scroll to position [215, 779]
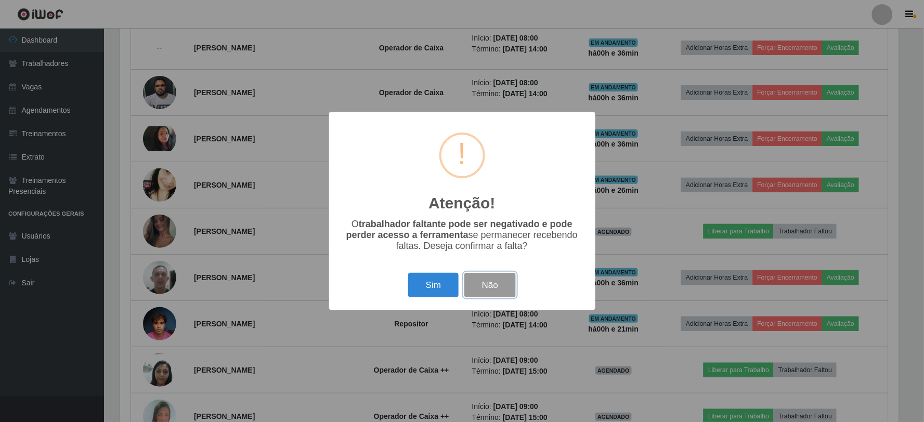
click at [492, 279] on button "Não" at bounding box center [491, 285] width 52 height 24
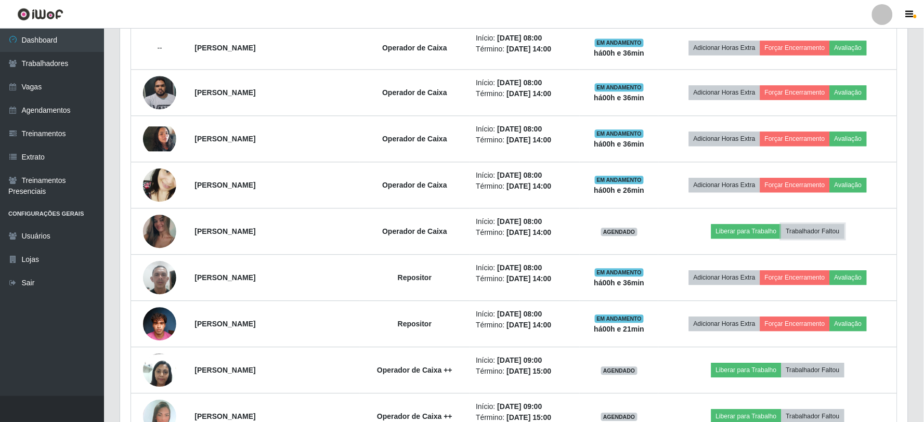
scroll to position [215, 786]
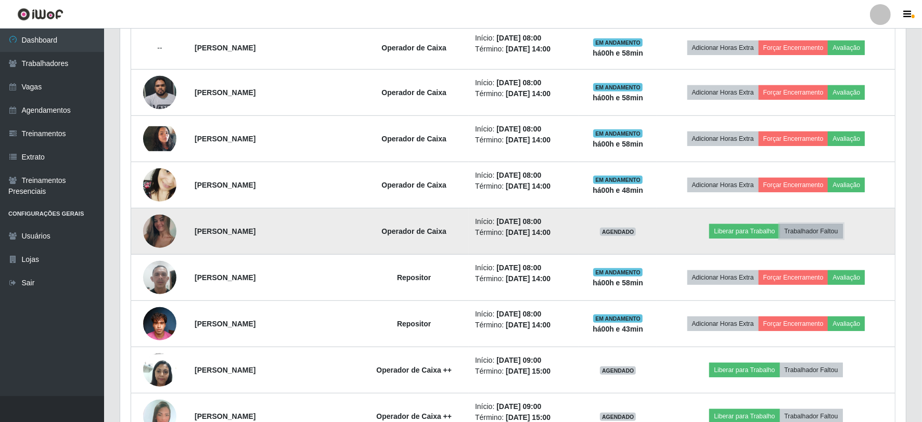
click at [835, 230] on button "Trabalhador Faltou" at bounding box center [811, 231] width 63 height 15
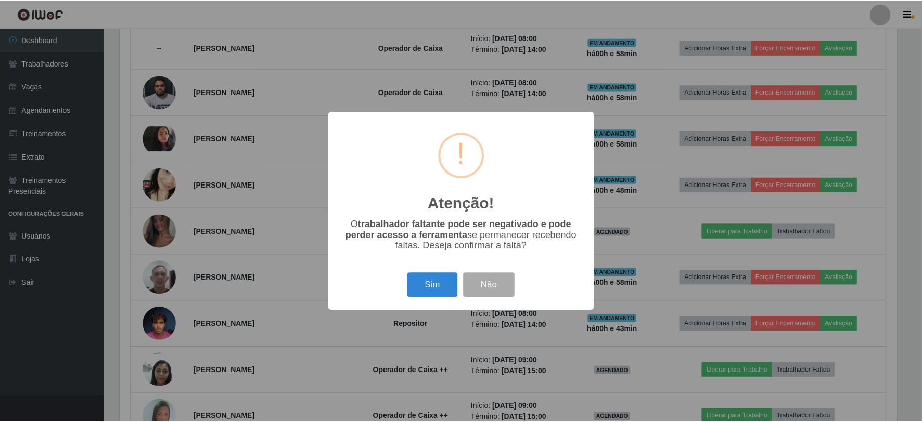
scroll to position [215, 779]
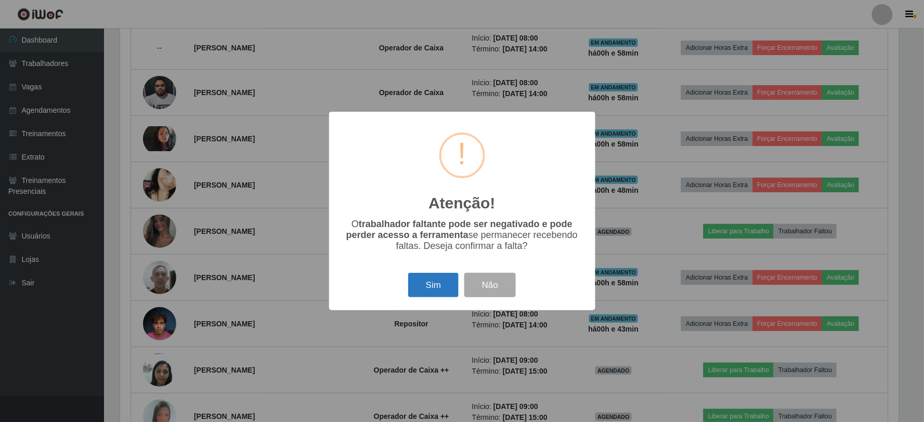
click at [428, 285] on button "Sim" at bounding box center [433, 285] width 50 height 24
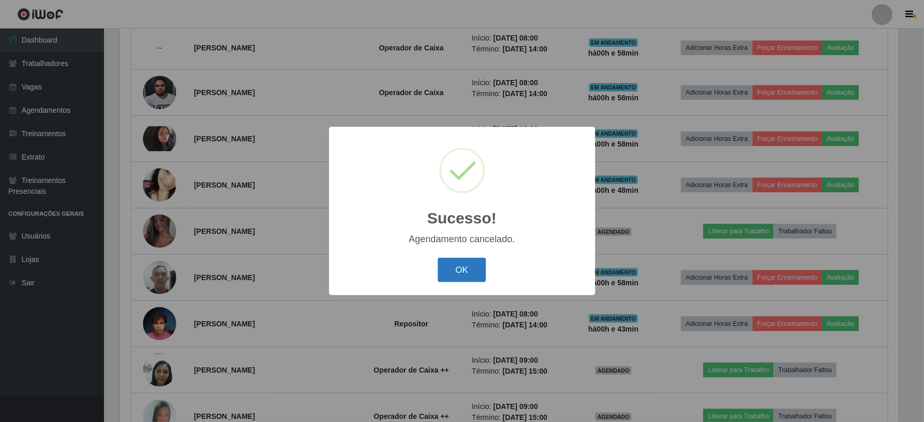
click at [464, 268] on button "OK" at bounding box center [462, 270] width 48 height 24
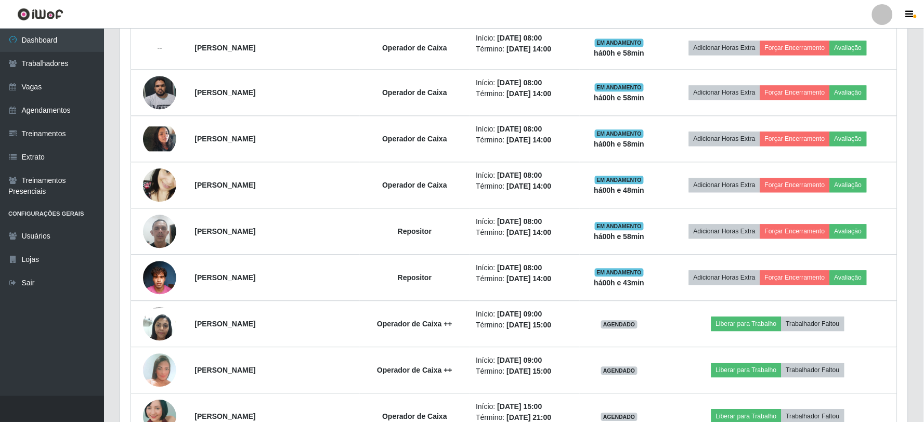
scroll to position [215, 786]
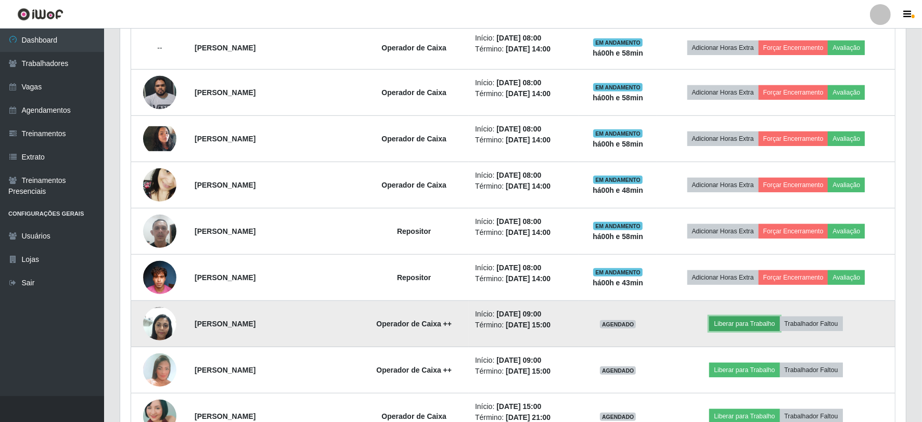
click at [743, 320] on button "Liberar para Trabalho" at bounding box center [744, 324] width 70 height 15
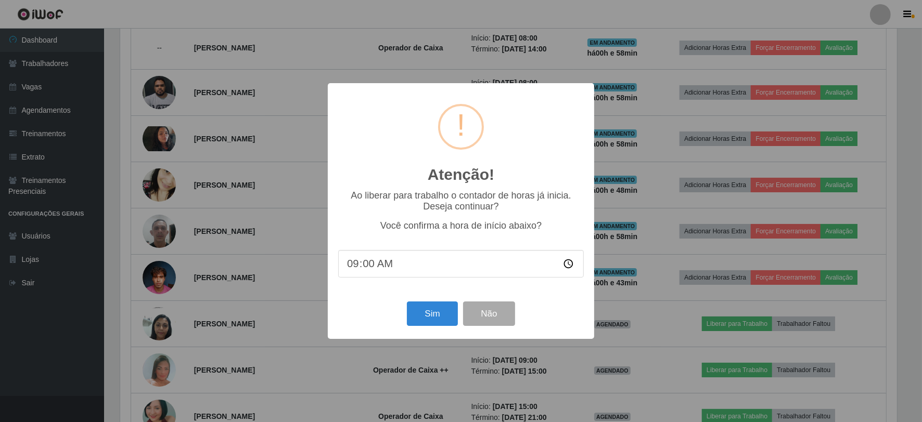
scroll to position [215, 779]
click at [430, 313] on button "Sim" at bounding box center [433, 314] width 50 height 24
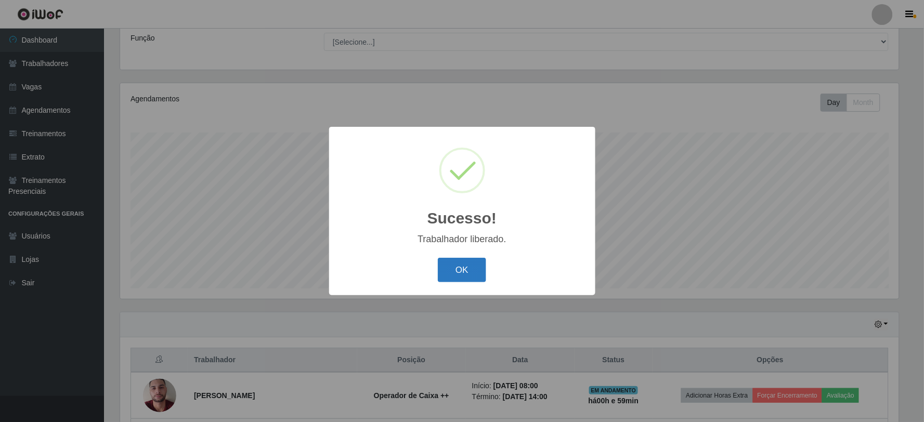
click at [462, 263] on button "OK" at bounding box center [462, 270] width 48 height 24
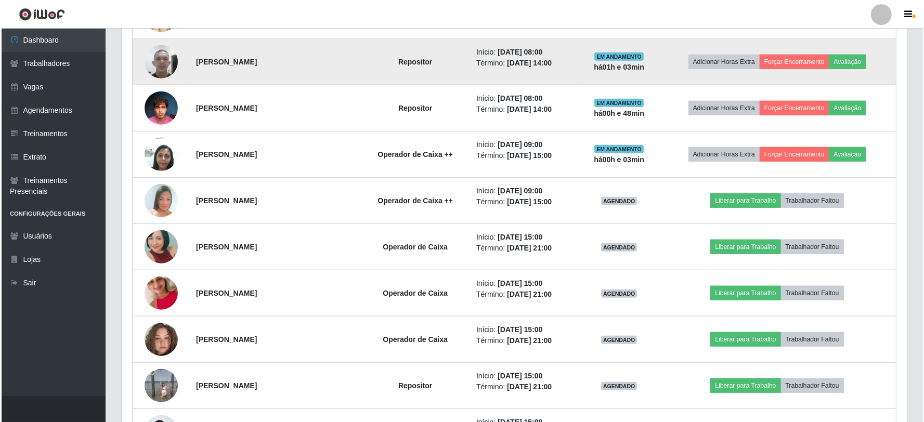
scroll to position [834, 0]
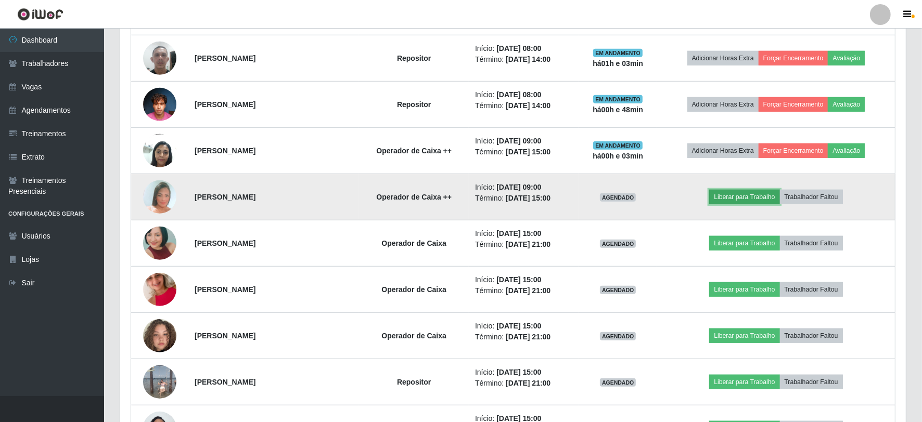
click at [750, 192] on button "Liberar para Trabalho" at bounding box center [744, 197] width 70 height 15
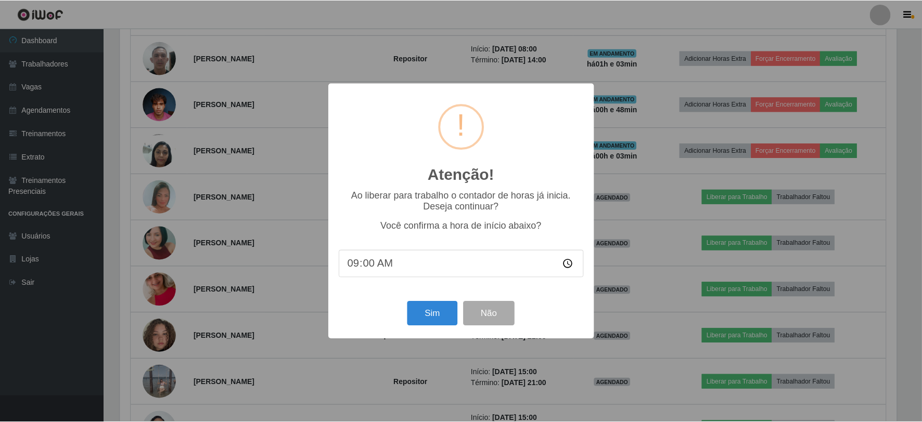
scroll to position [215, 779]
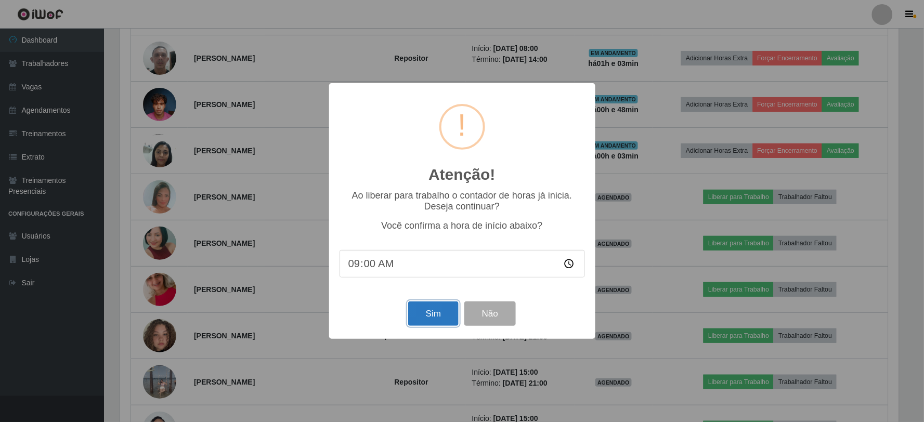
click at [433, 310] on button "Sim" at bounding box center [433, 314] width 50 height 24
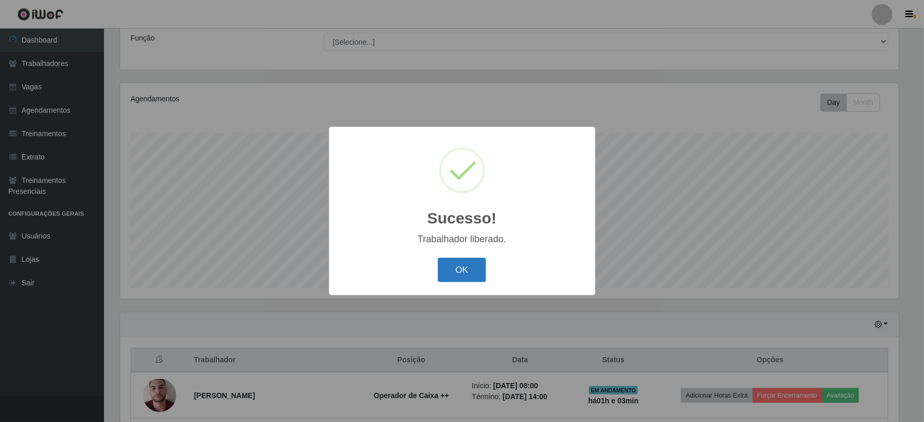
click at [461, 262] on button "OK" at bounding box center [462, 270] width 48 height 24
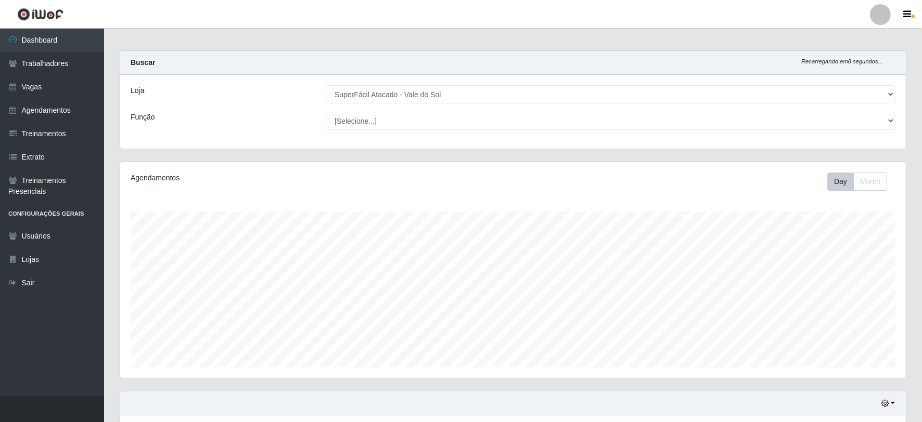
scroll to position [0, 0]
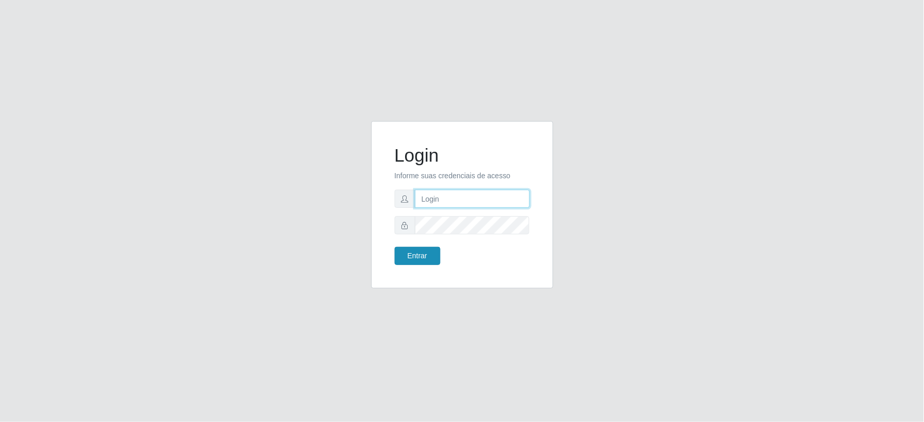
type input "[EMAIL_ADDRESS][DOMAIN_NAME]"
click at [426, 252] on button "Entrar" at bounding box center [418, 256] width 46 height 18
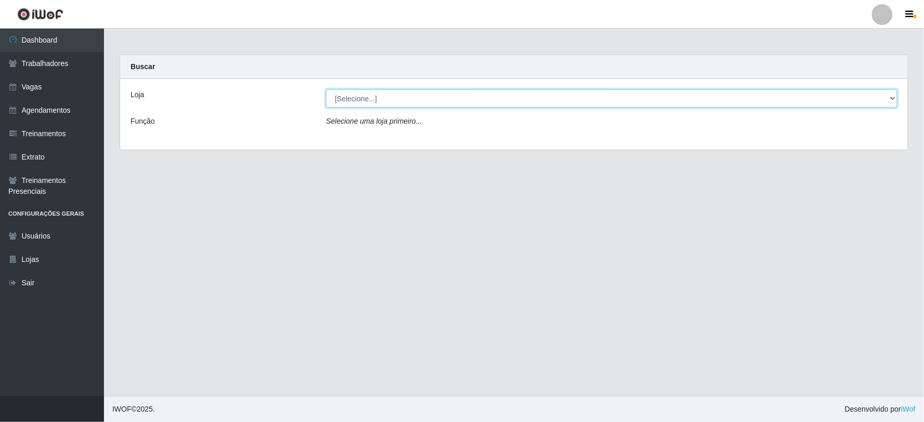
click at [894, 101] on select "[Selecione...] SuperFácil Atacado - Vale do Sol" at bounding box center [612, 98] width 572 height 18
select select "502"
click at [326, 89] on select "[Selecione...] SuperFácil Atacado - Vale do Sol" at bounding box center [612, 98] width 572 height 18
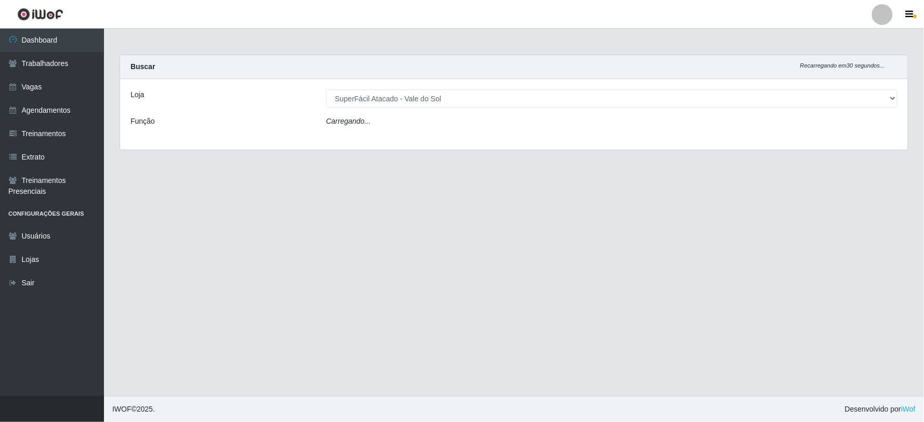
click at [474, 230] on main "Carregando... Buscar Recarregando em 30 segundos... Loja [Selecione...] SuperFá…" at bounding box center [514, 213] width 820 height 368
